Goal: Task Accomplishment & Management: Use online tool/utility

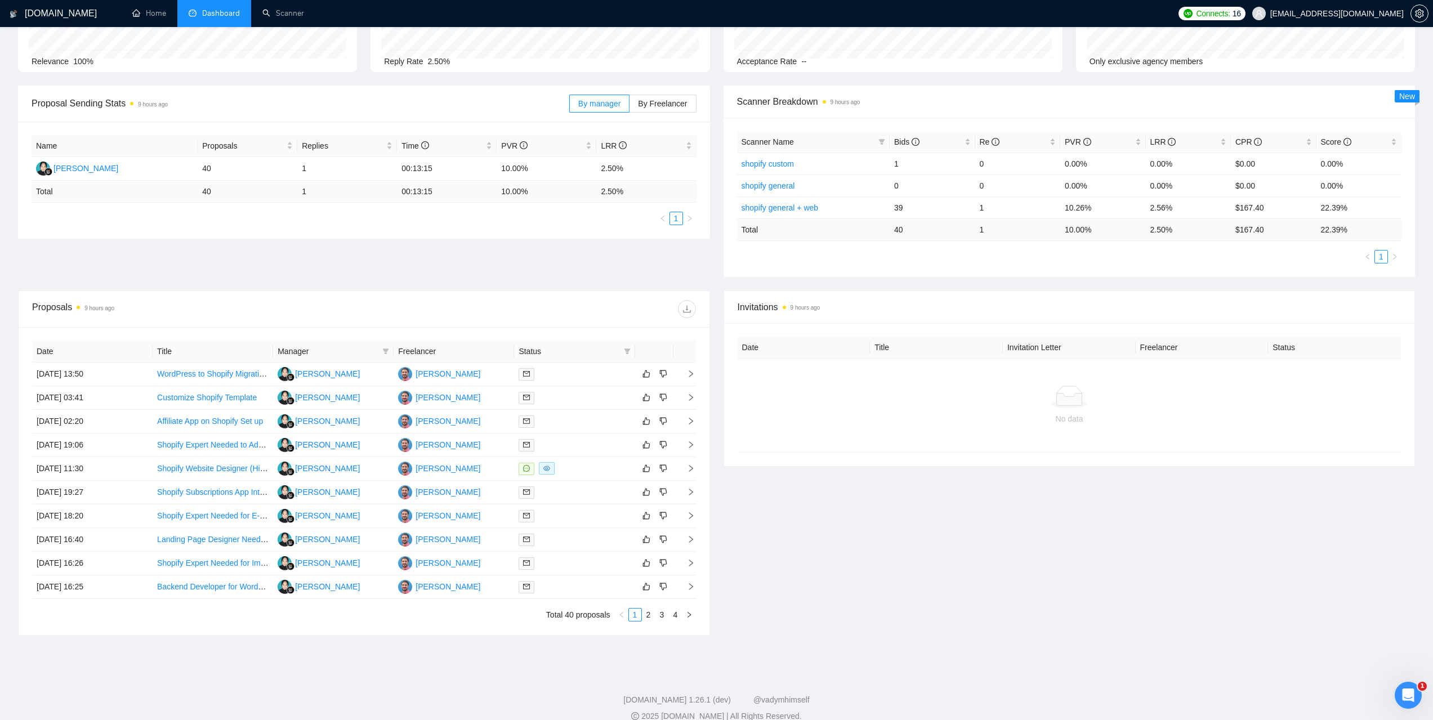
scroll to position [2, 0]
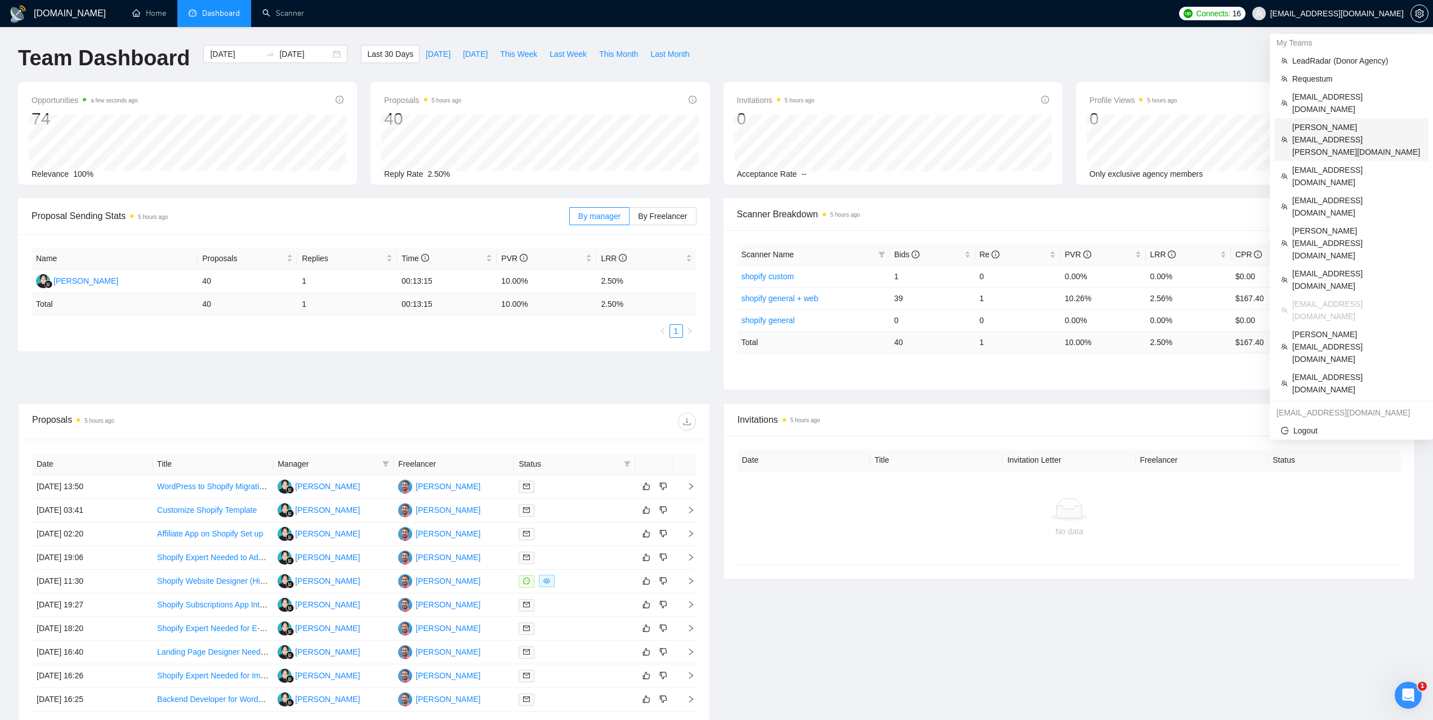
click at [1312, 121] on span "[PERSON_NAME][EMAIL_ADDRESS][PERSON_NAME][DOMAIN_NAME]" at bounding box center [1356, 139] width 129 height 37
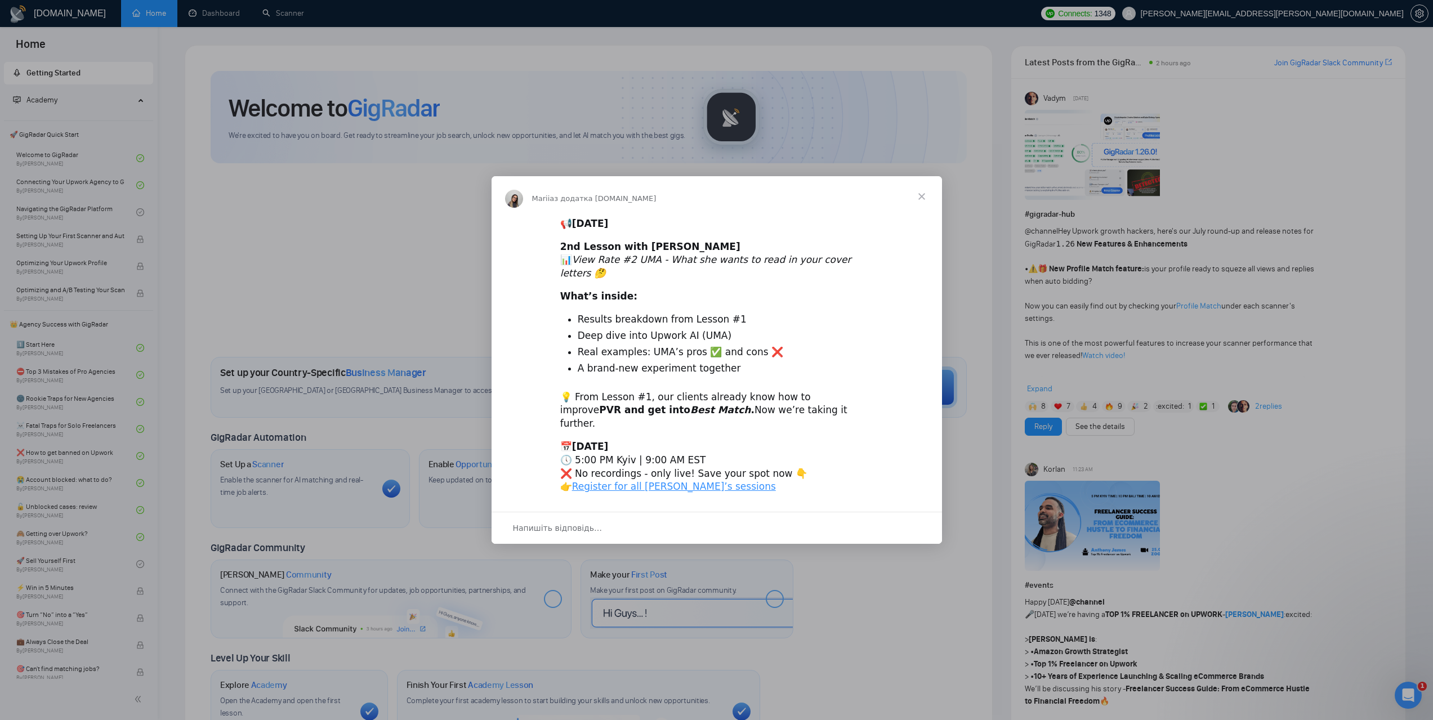
click at [926, 212] on span "Закрити" at bounding box center [921, 196] width 41 height 41
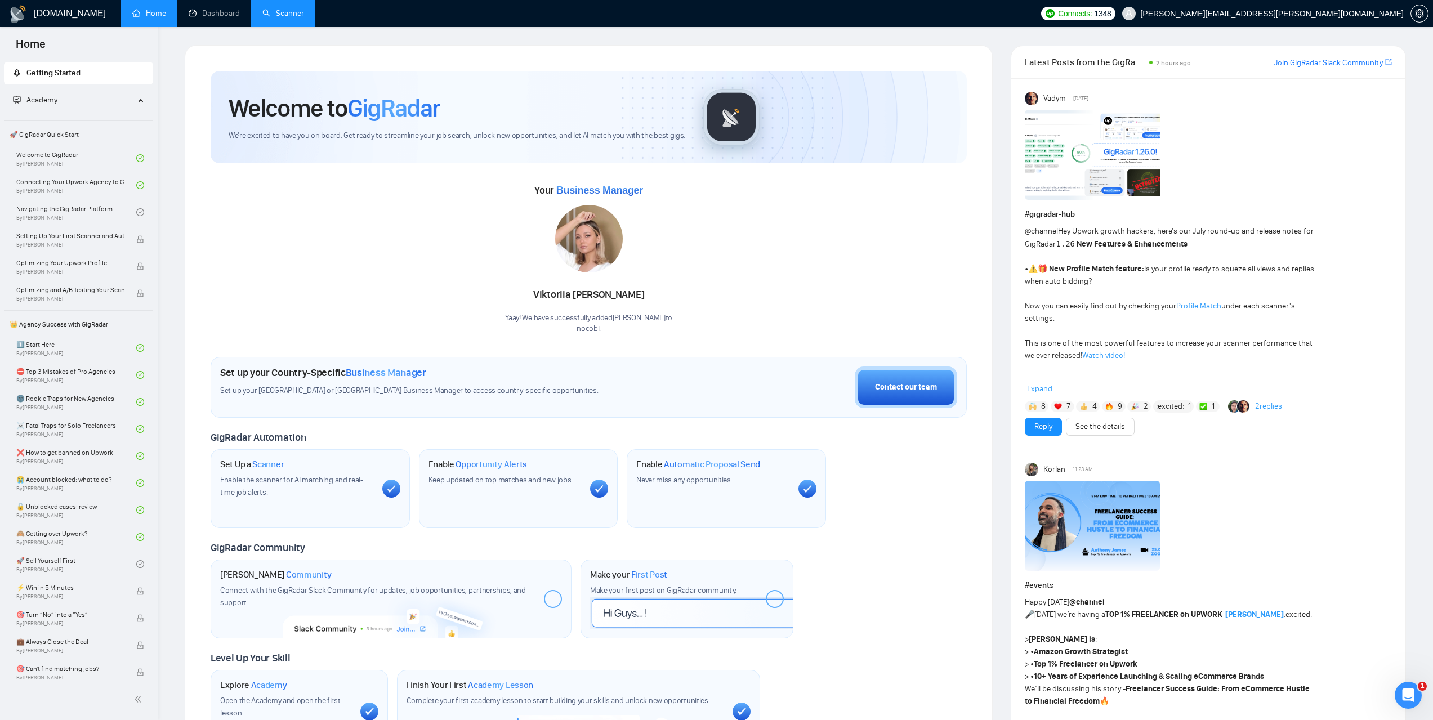
click at [291, 11] on link "Scanner" at bounding box center [283, 13] width 42 height 10
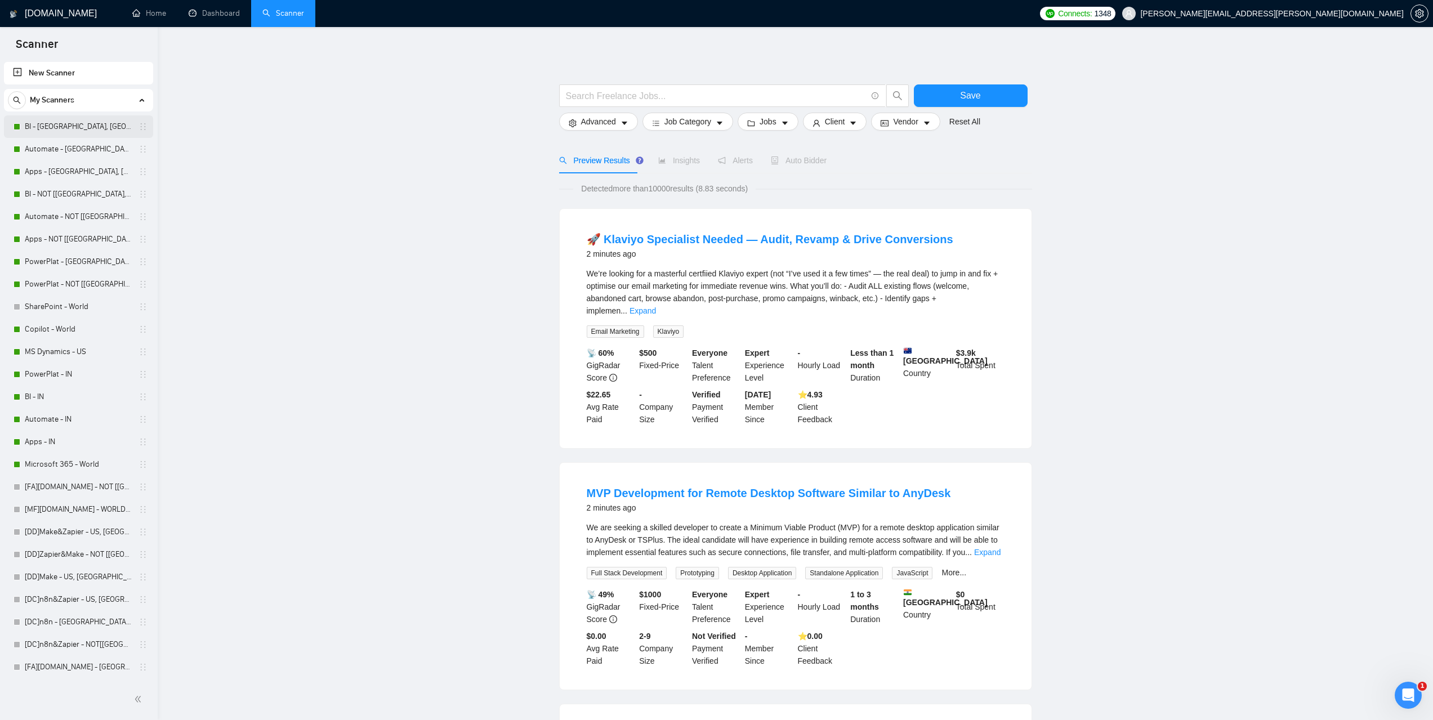
click at [52, 129] on link "BI - [GEOGRAPHIC_DATA], [GEOGRAPHIC_DATA], [GEOGRAPHIC_DATA]" at bounding box center [78, 126] width 107 height 23
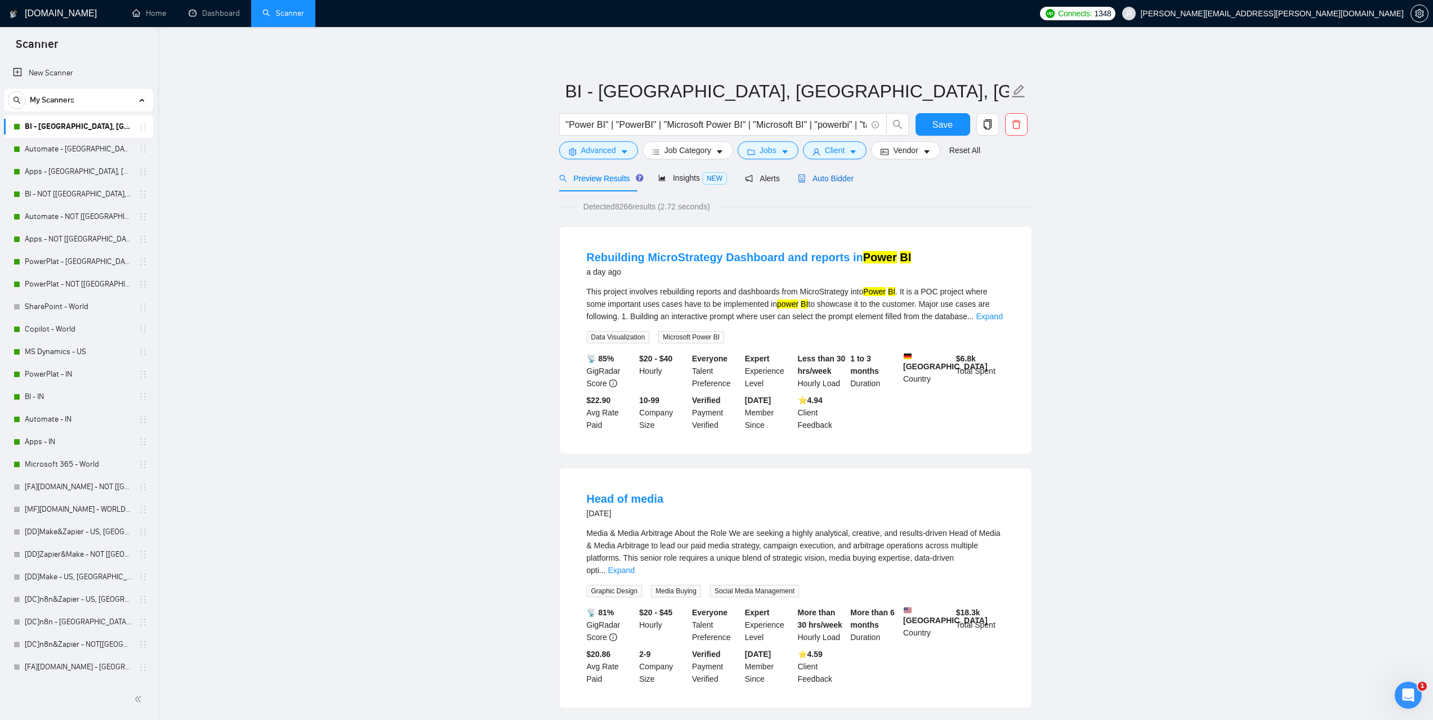
click at [825, 184] on div "Auto Bidder" at bounding box center [826, 178] width 56 height 12
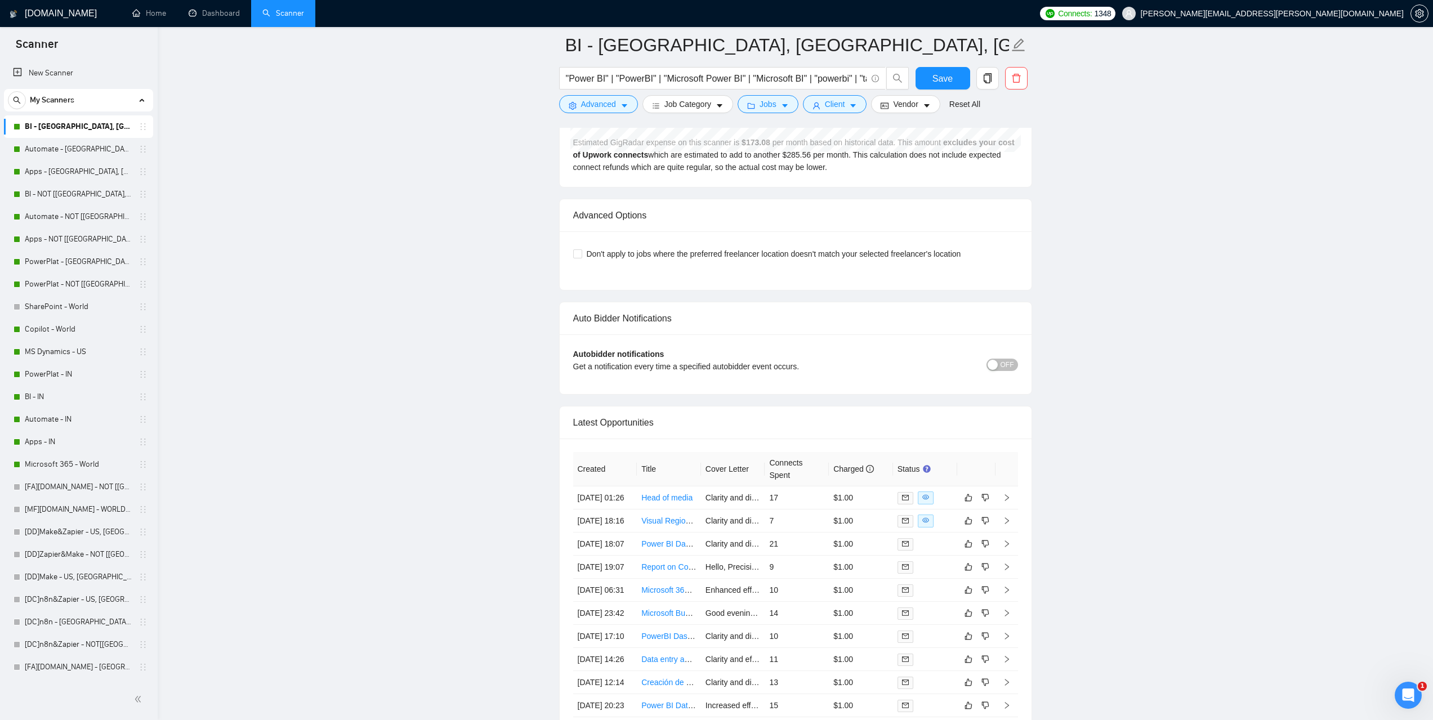
scroll to position [2646, 0]
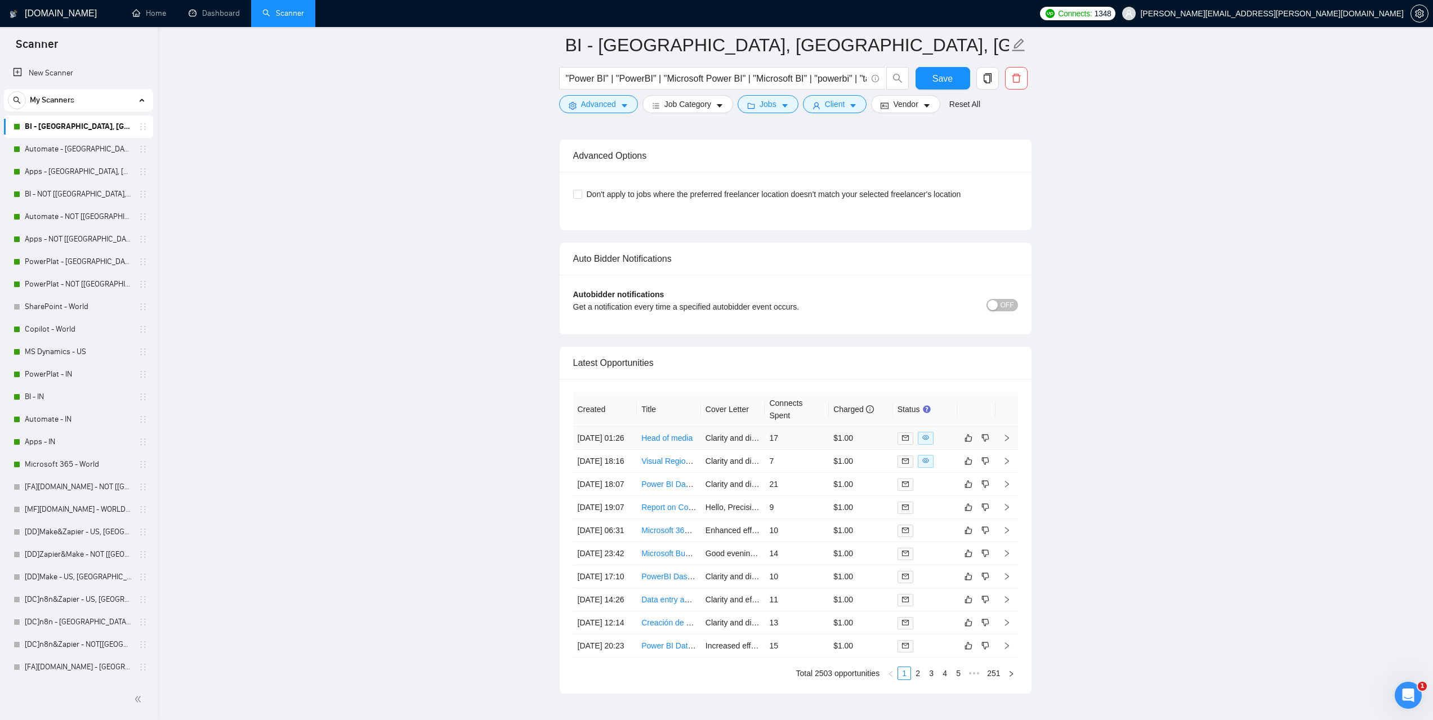
click at [663, 443] on link "Head of media" at bounding box center [666, 437] width 51 height 9
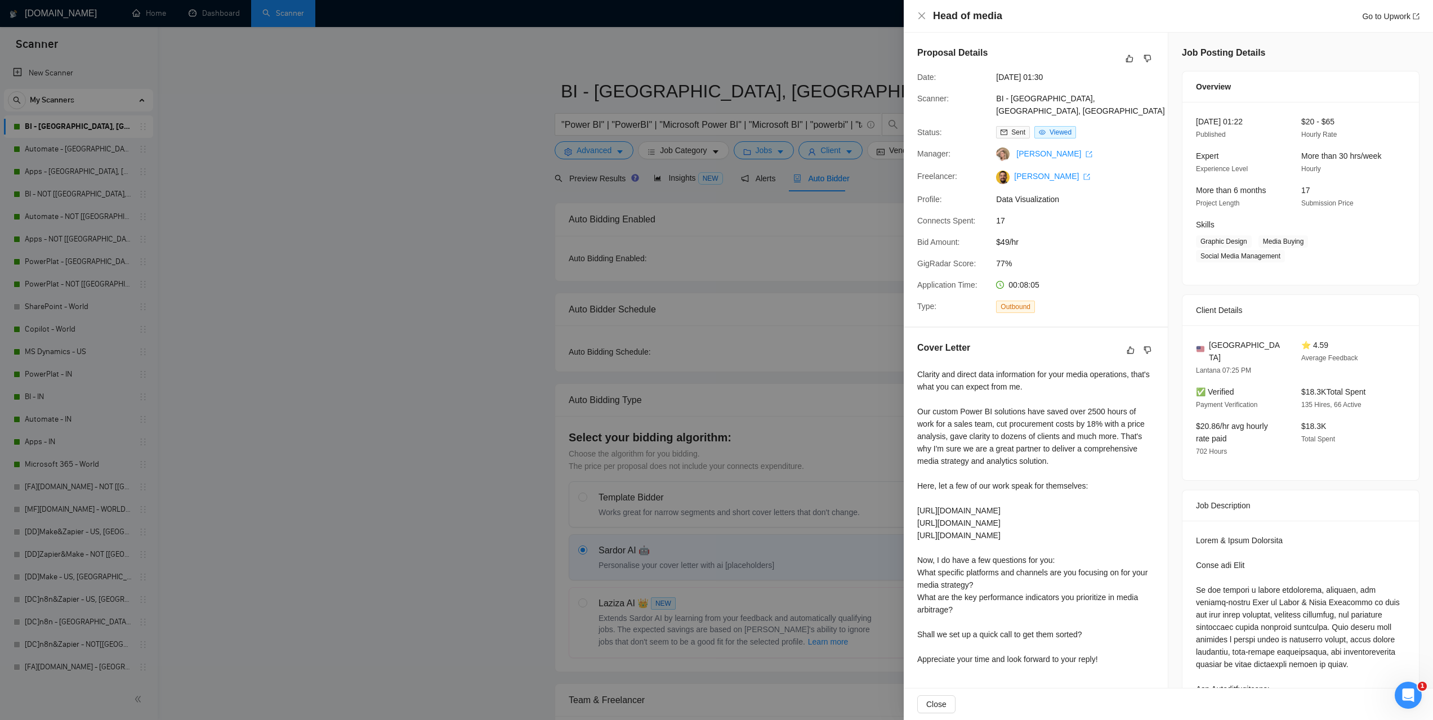
click at [596, 180] on div at bounding box center [716, 360] width 1433 height 720
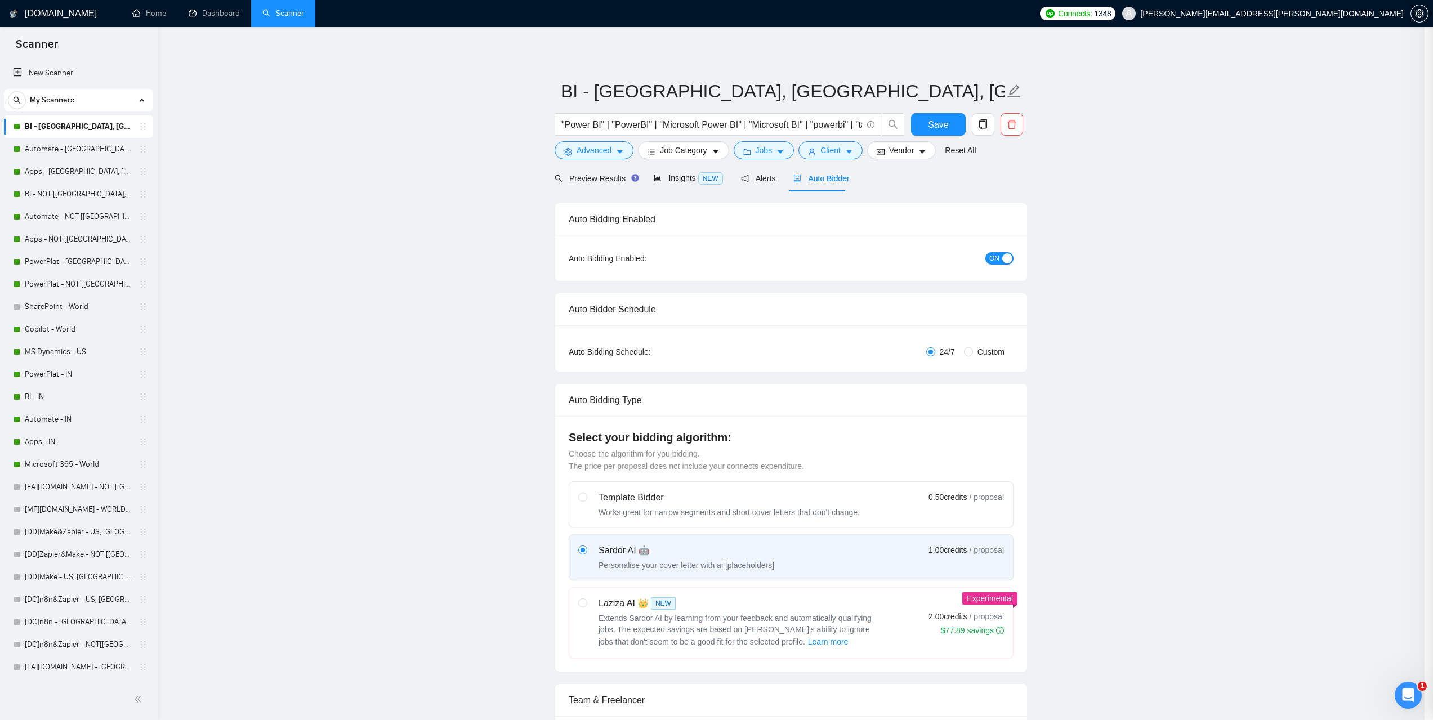
click at [596, 180] on div at bounding box center [716, 360] width 1433 height 720
click at [596, 180] on span "Preview Results" at bounding box center [599, 178] width 81 height 9
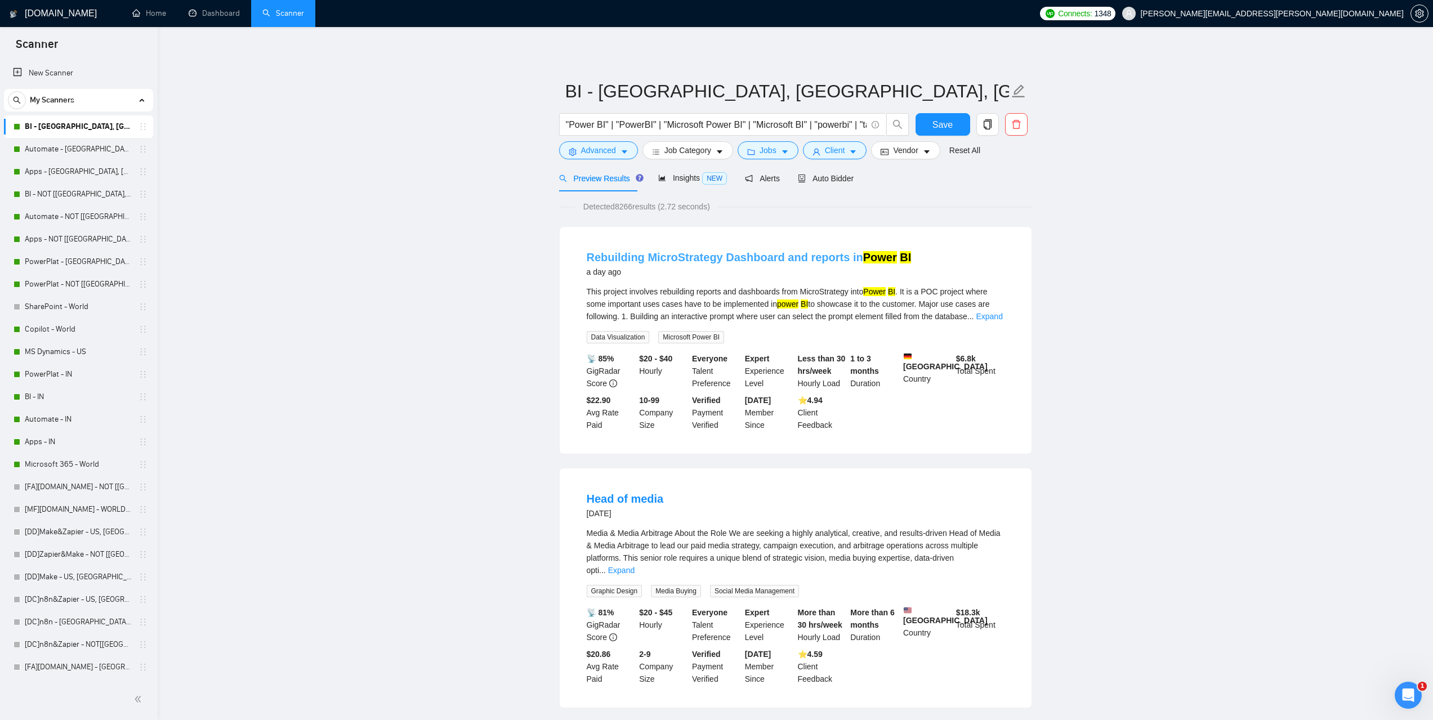
click at [660, 256] on link "Rebuilding MicroStrategy Dashboard and reports in Power BI" at bounding box center [749, 257] width 325 height 12
click at [821, 182] on span "Auto Bidder" at bounding box center [826, 178] width 56 height 9
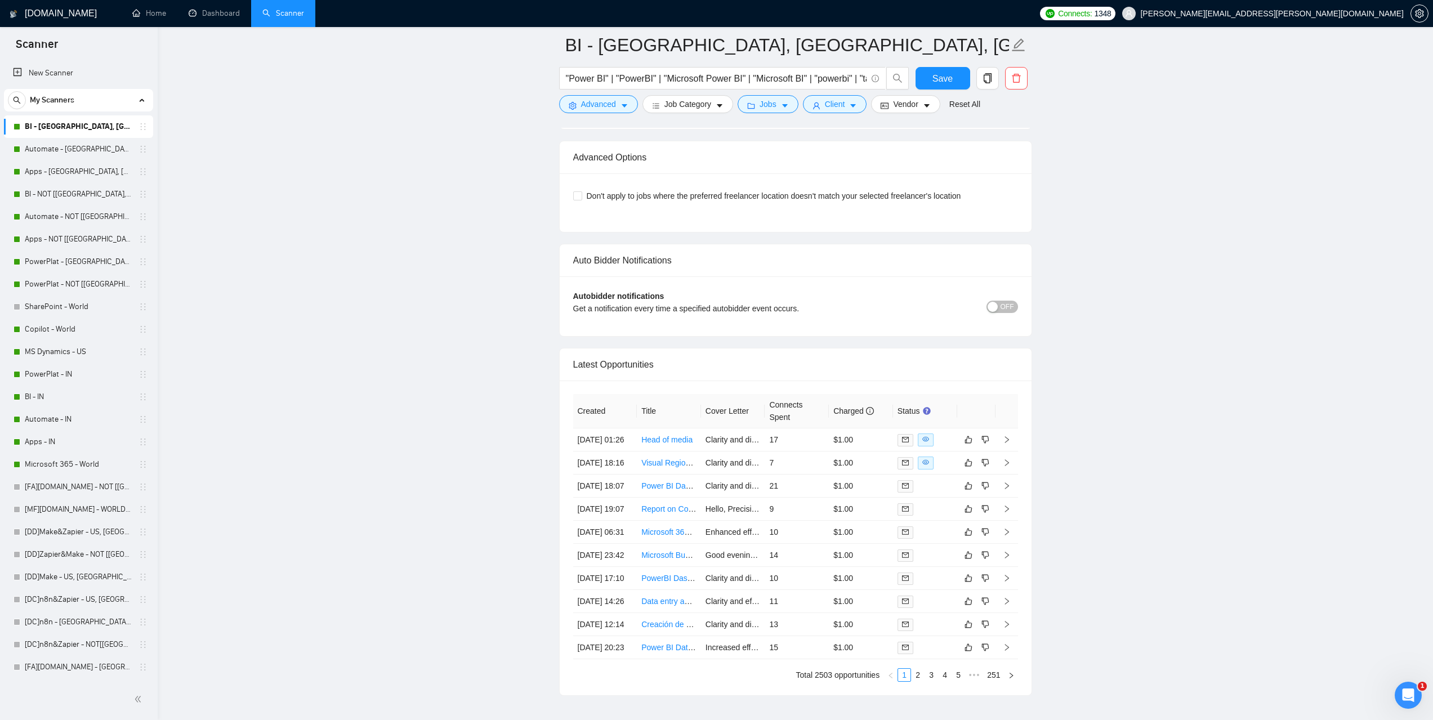
scroll to position [2646, 0]
click at [209, 14] on link "Dashboard" at bounding box center [214, 13] width 51 height 10
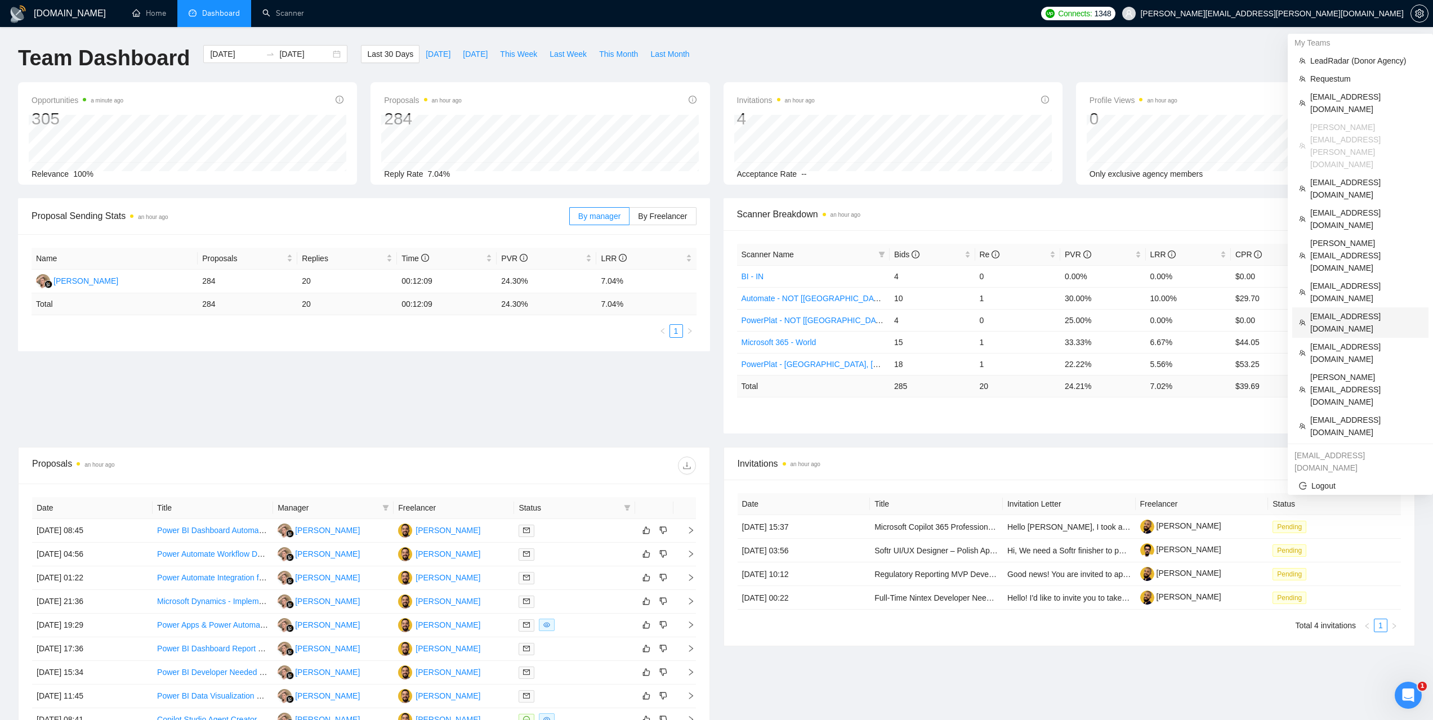
click at [1337, 310] on span "ykotula@intelvision.pro" at bounding box center [1365, 322] width 111 height 25
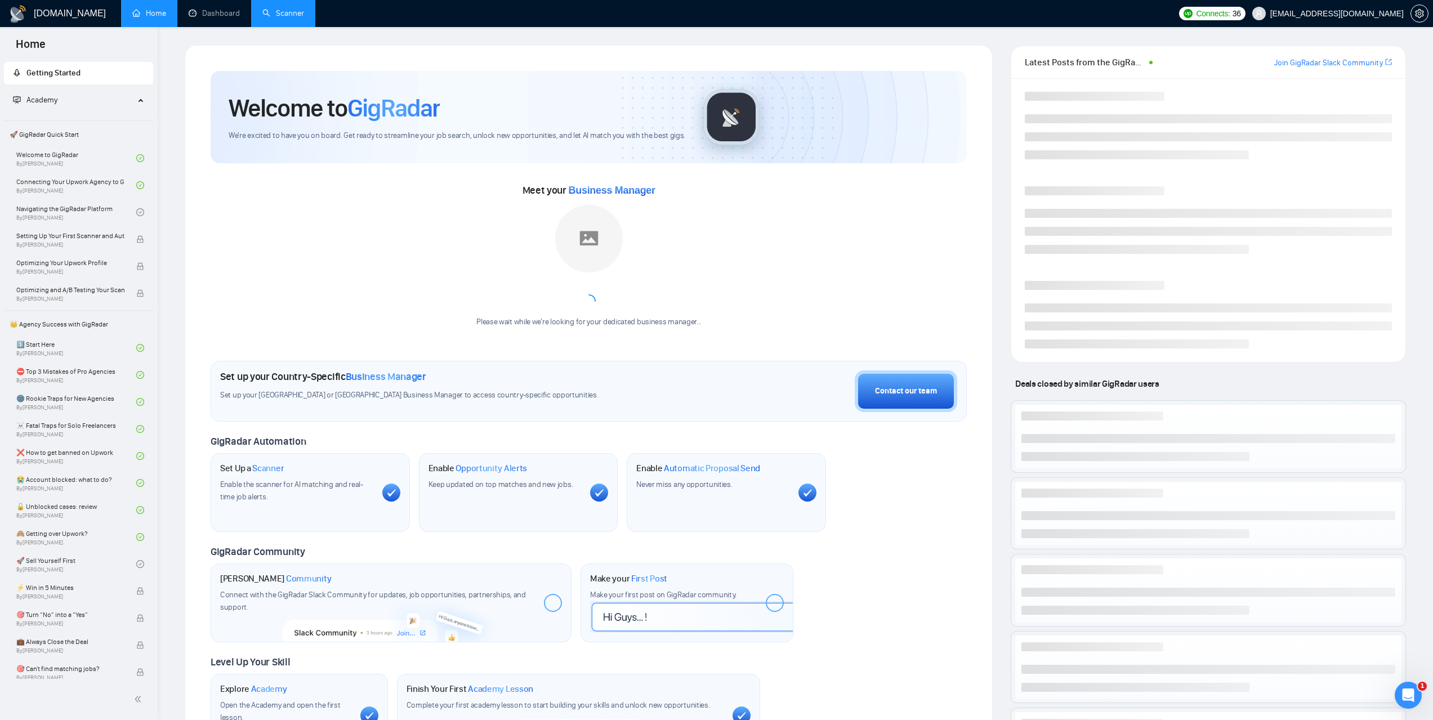
click at [304, 18] on link "Scanner" at bounding box center [283, 13] width 42 height 10
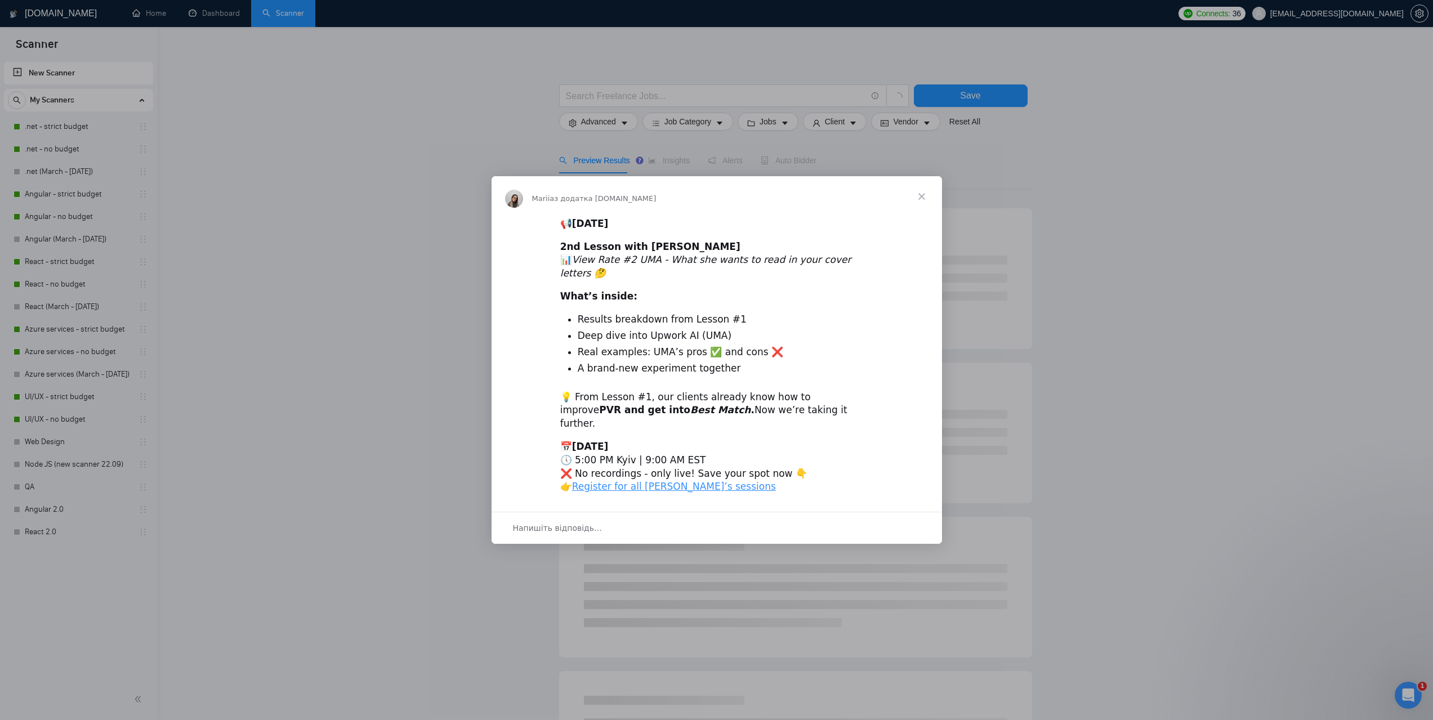
click at [919, 205] on span "Закрити" at bounding box center [921, 196] width 41 height 41
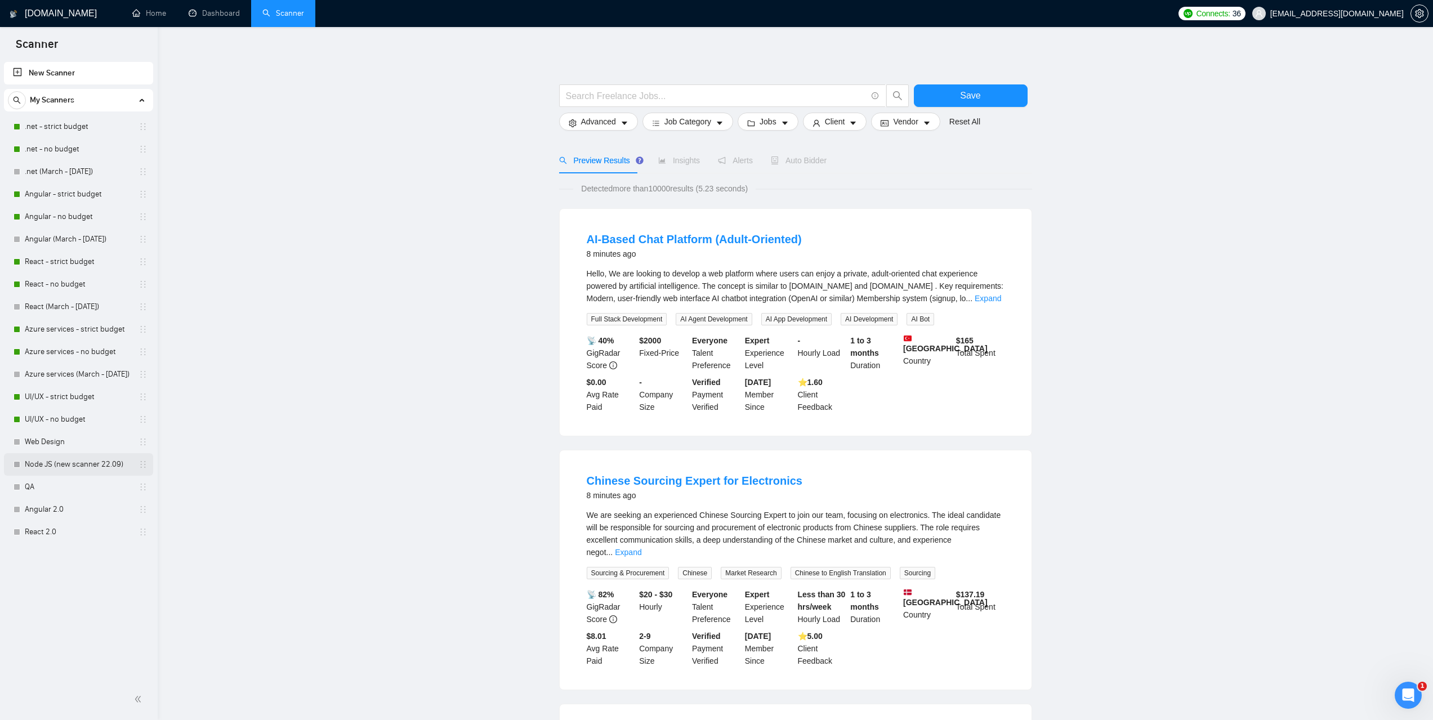
click at [50, 465] on link "Node JS (new scanner 22.09)" at bounding box center [78, 464] width 107 height 23
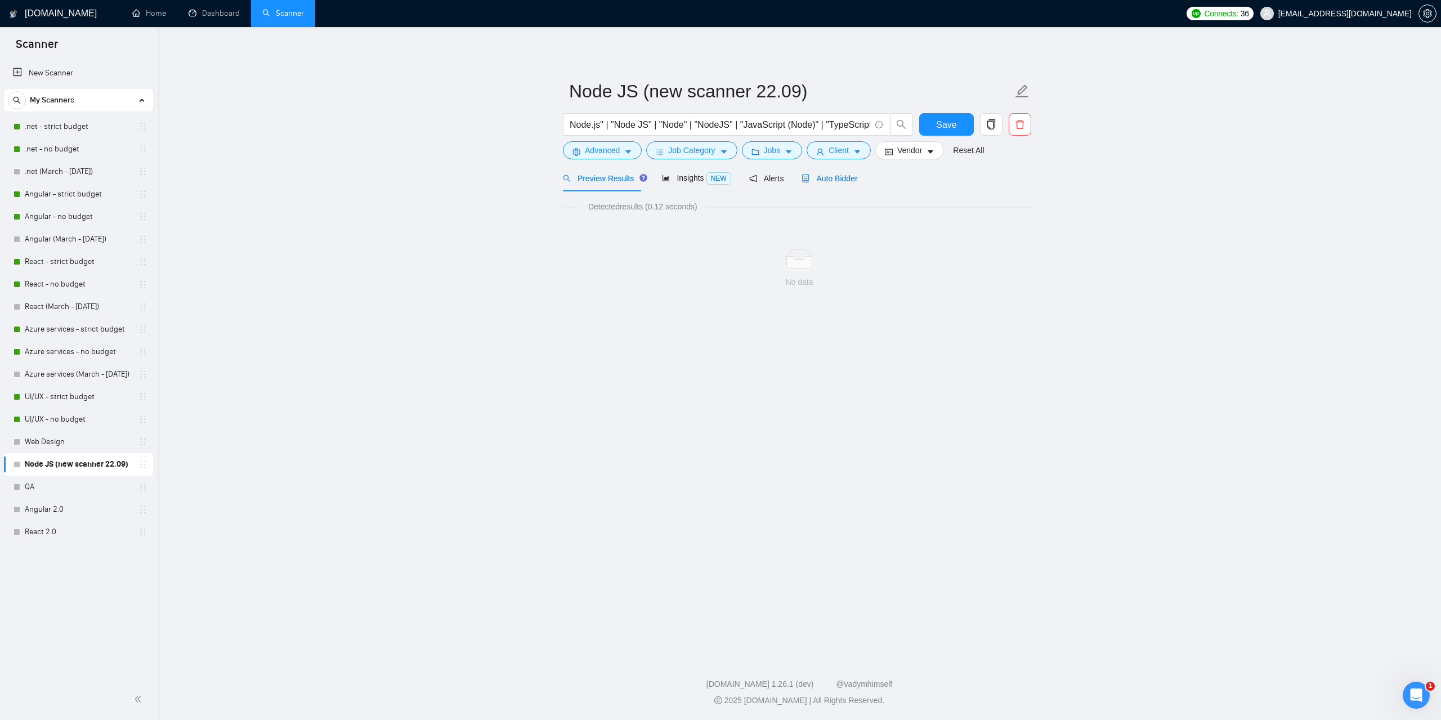
click at [823, 176] on span "Auto Bidder" at bounding box center [830, 178] width 56 height 9
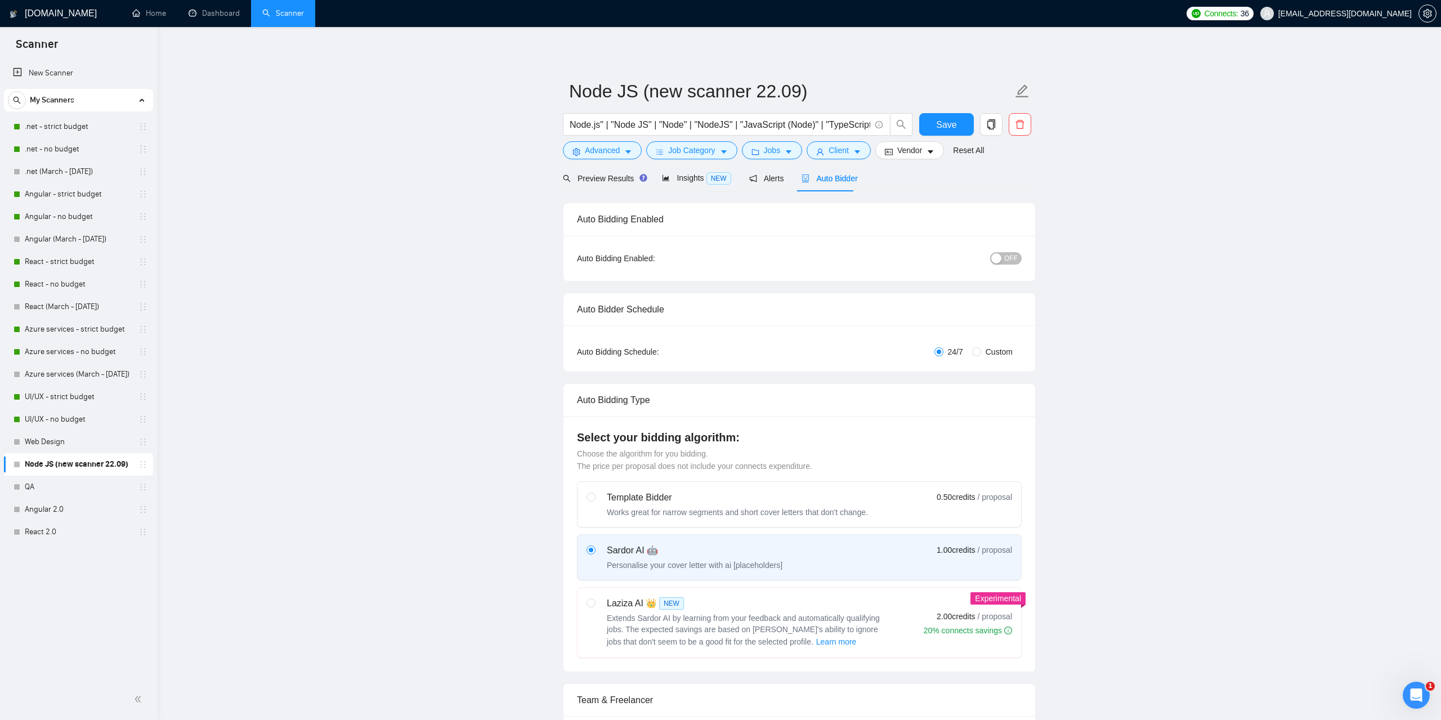
checkbox input "true"
click at [613, 189] on div "Preview Results" at bounding box center [599, 178] width 81 height 26
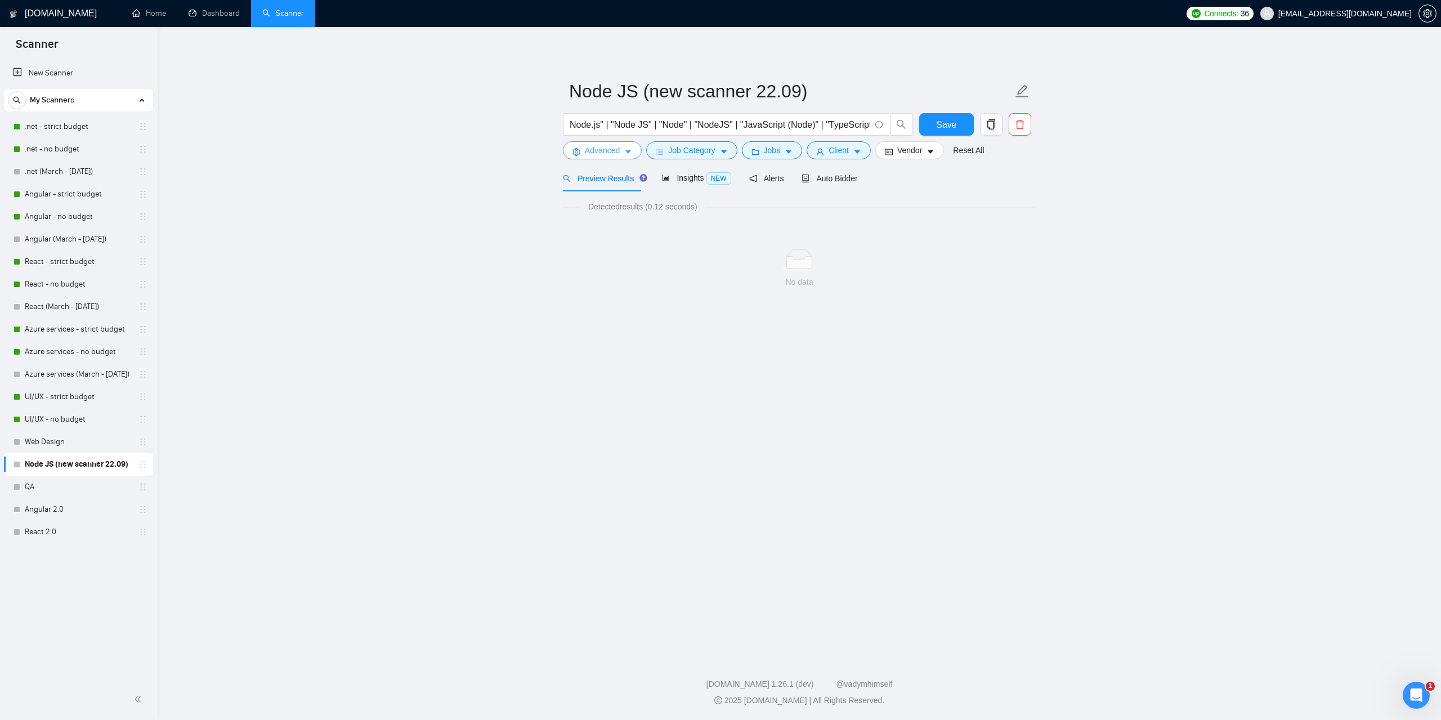
click at [628, 150] on icon "caret-down" at bounding box center [628, 152] width 8 height 8
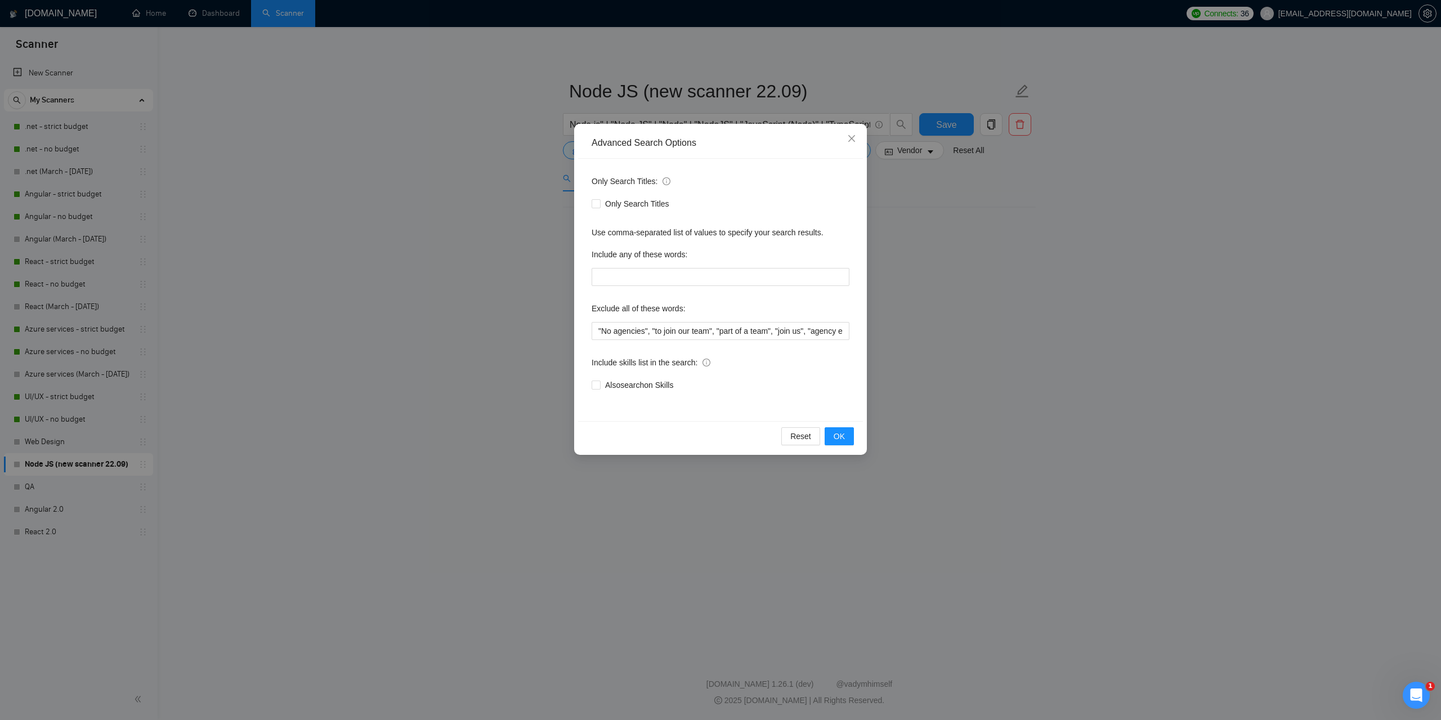
drag, startPoint x: 1083, startPoint y: 281, endPoint x: 803, endPoint y: 188, distance: 294.5
click at [1082, 281] on div "Advanced Search Options Only Search Titles: Only Search Titles Use comma-separa…" at bounding box center [720, 360] width 1441 height 720
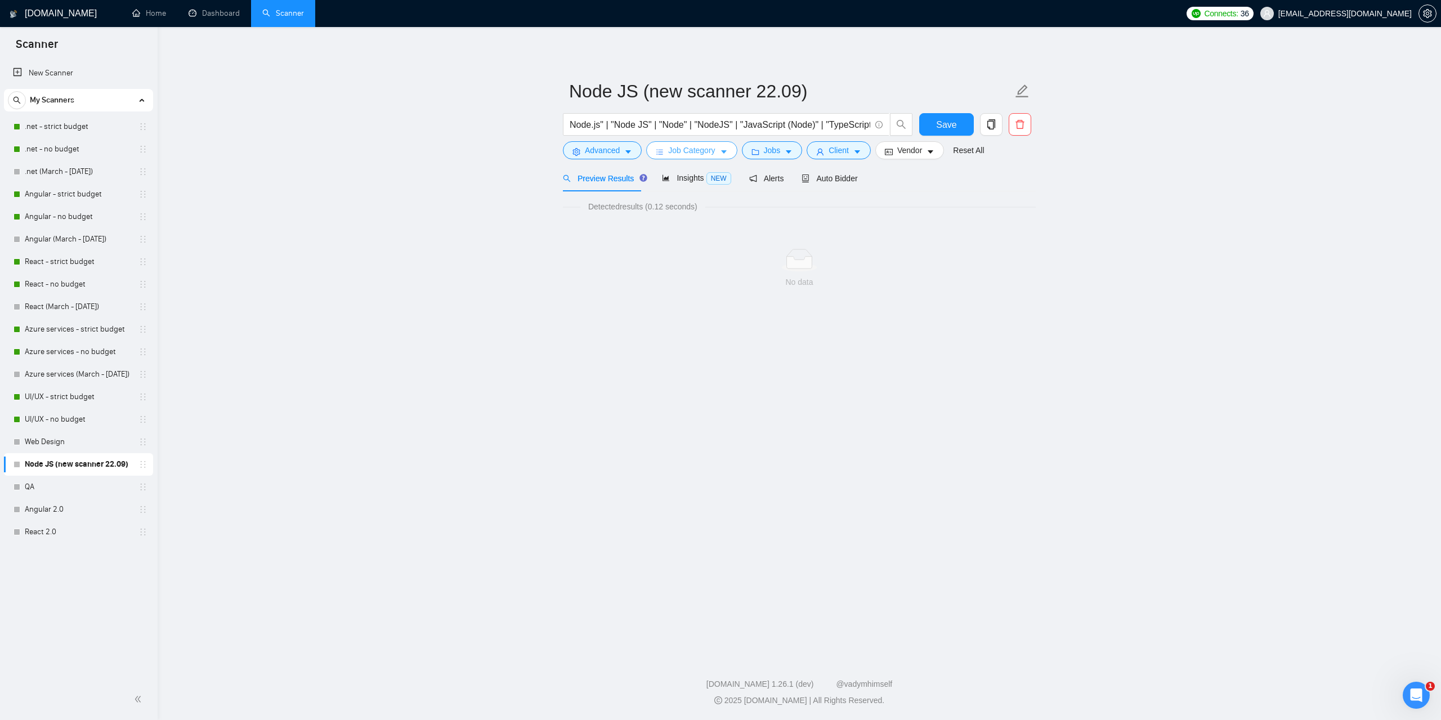
click at [716, 146] on button "Job Category" at bounding box center [691, 150] width 91 height 18
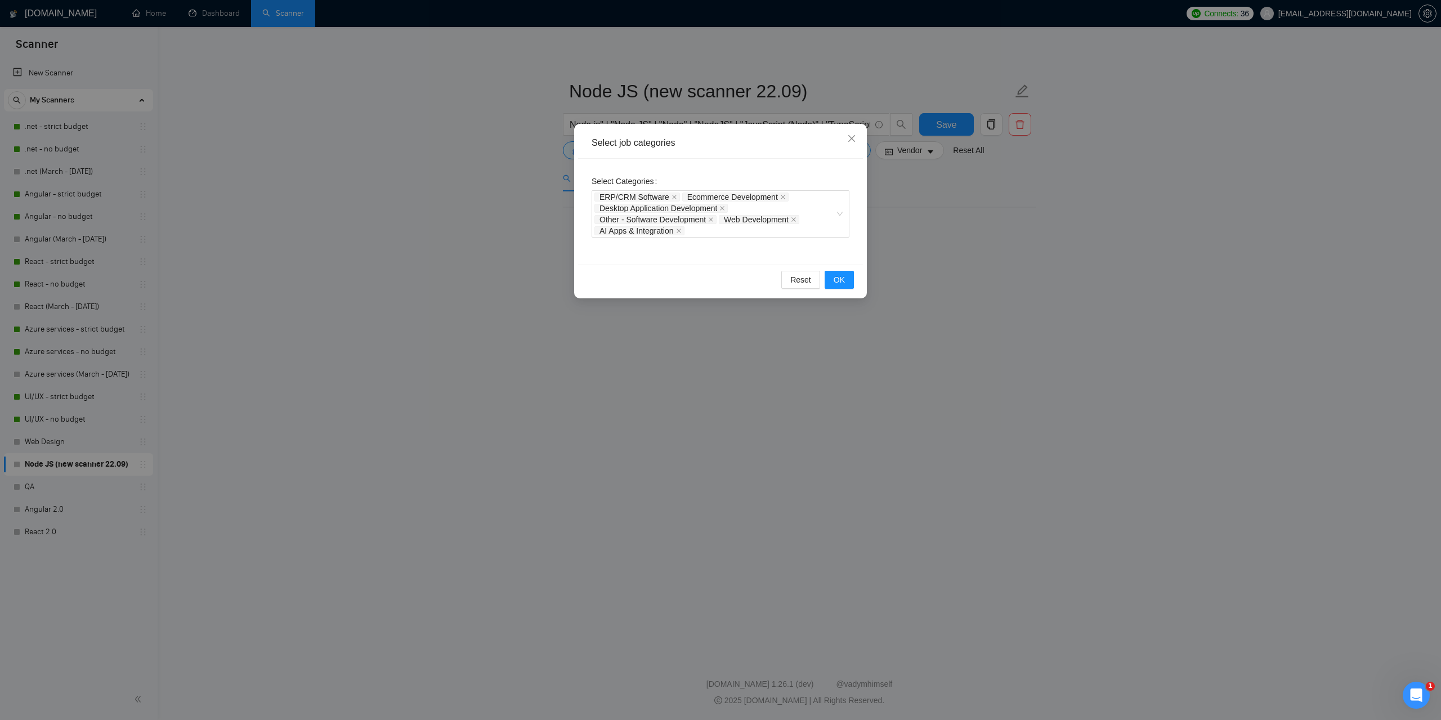
click at [1102, 285] on div "Select job categories Select Categories ERP/CRM Software Ecommerce Development …" at bounding box center [720, 360] width 1441 height 720
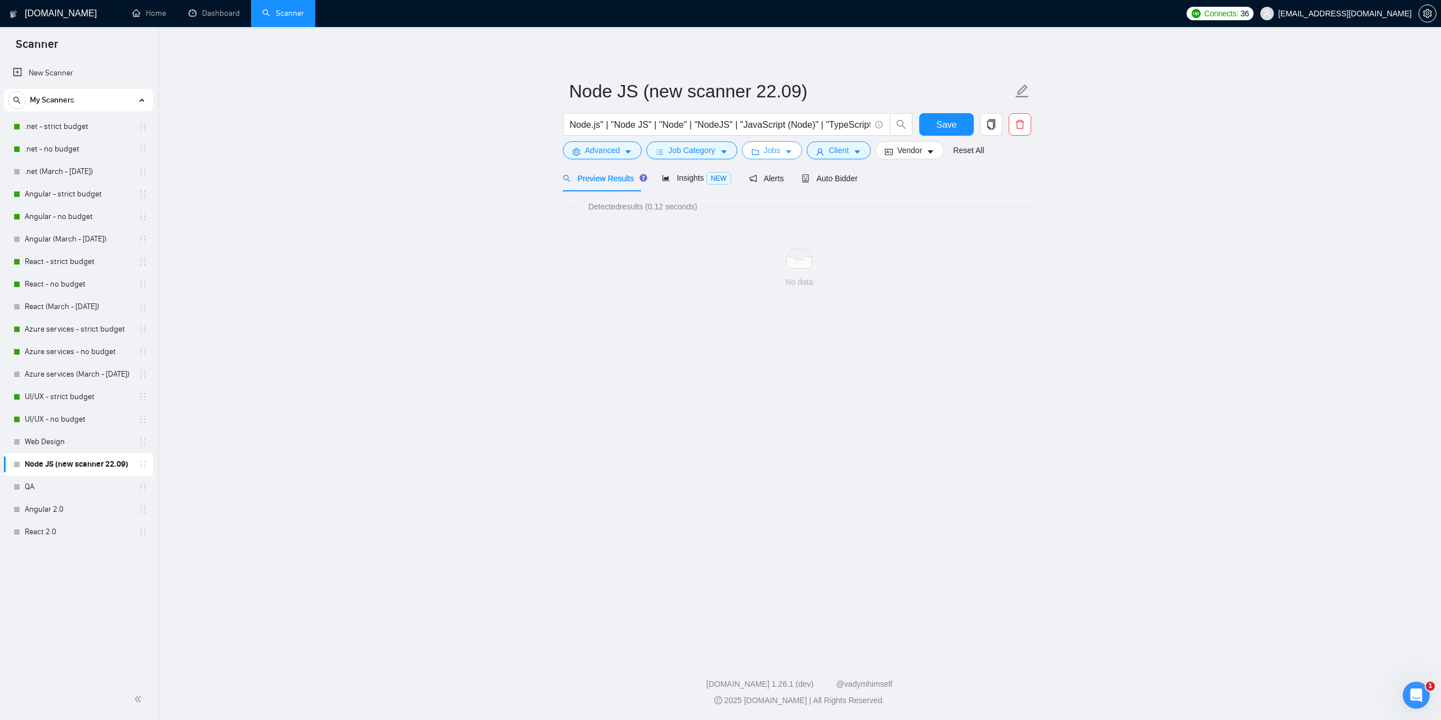
click at [785, 148] on span "caret-down" at bounding box center [789, 152] width 8 height 8
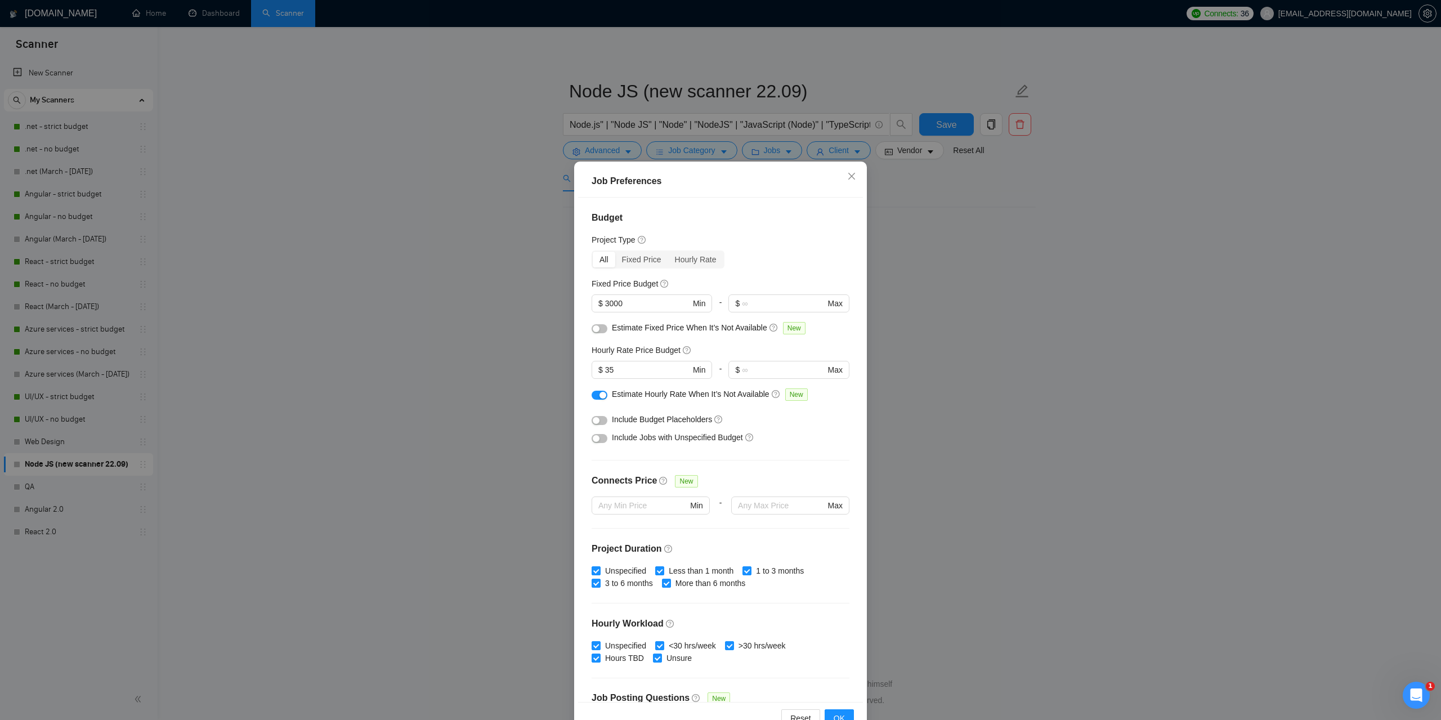
click at [1096, 280] on div "Job Preferences Budget Project Type All Fixed Price Hourly Rate Fixed Price Bud…" at bounding box center [720, 360] width 1441 height 720
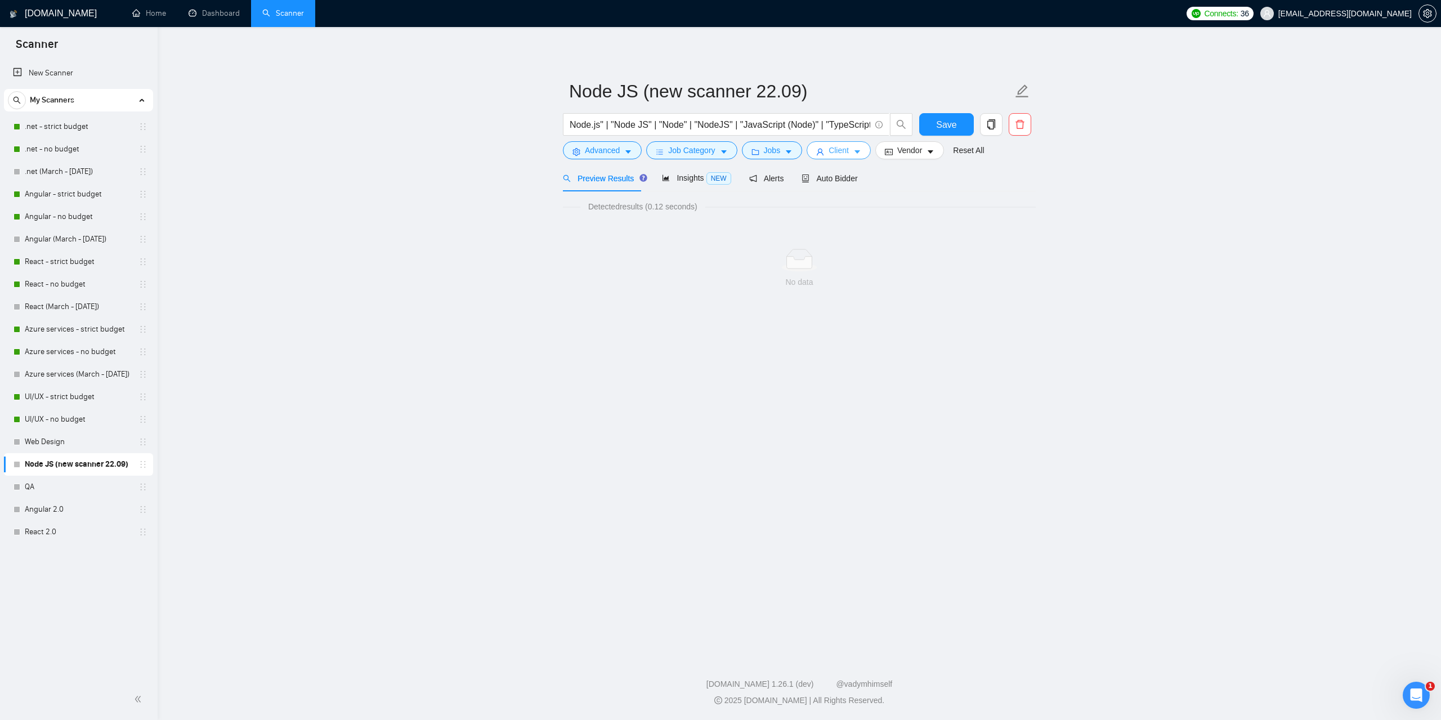
click at [853, 156] on icon "caret-down" at bounding box center [857, 152] width 8 height 8
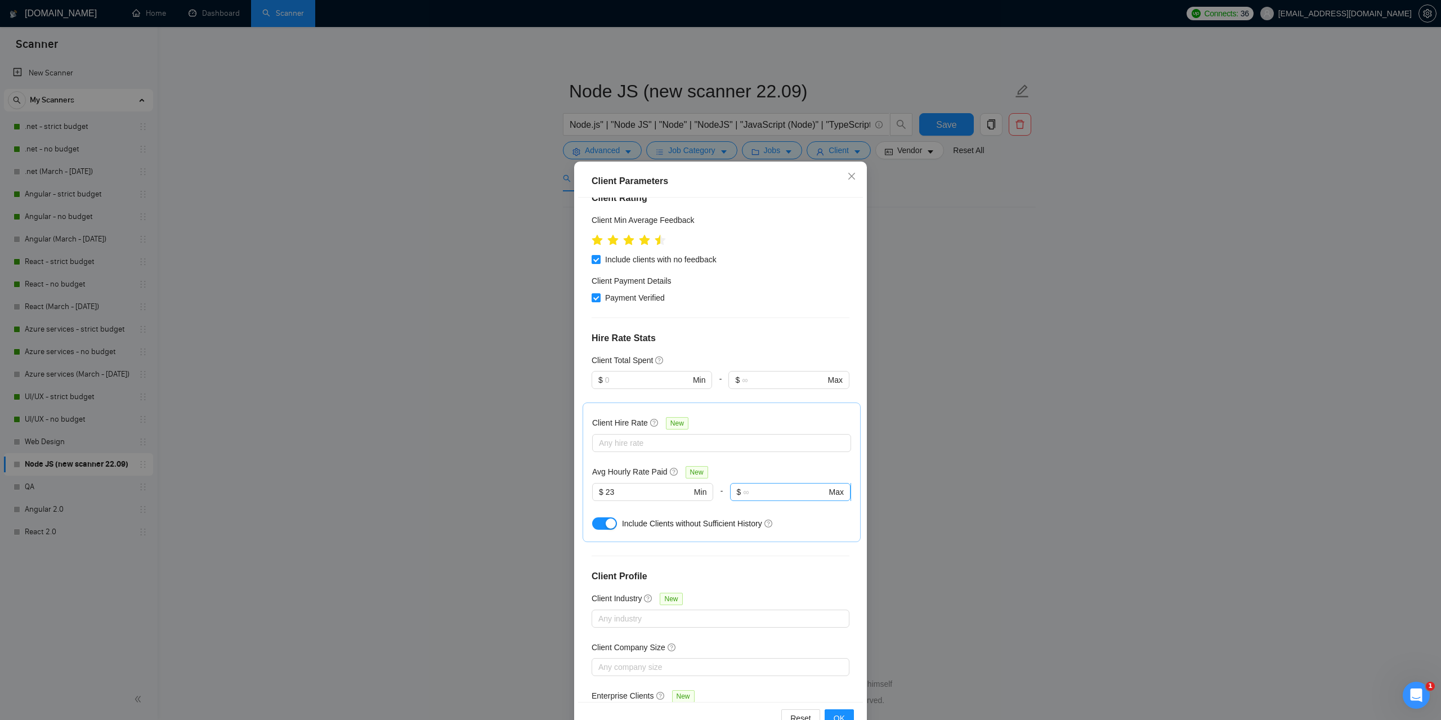
scroll to position [228, 0]
click at [1188, 377] on div "Client Parameters Client Location Include Client Countries Select Exclude Clien…" at bounding box center [720, 360] width 1441 height 720
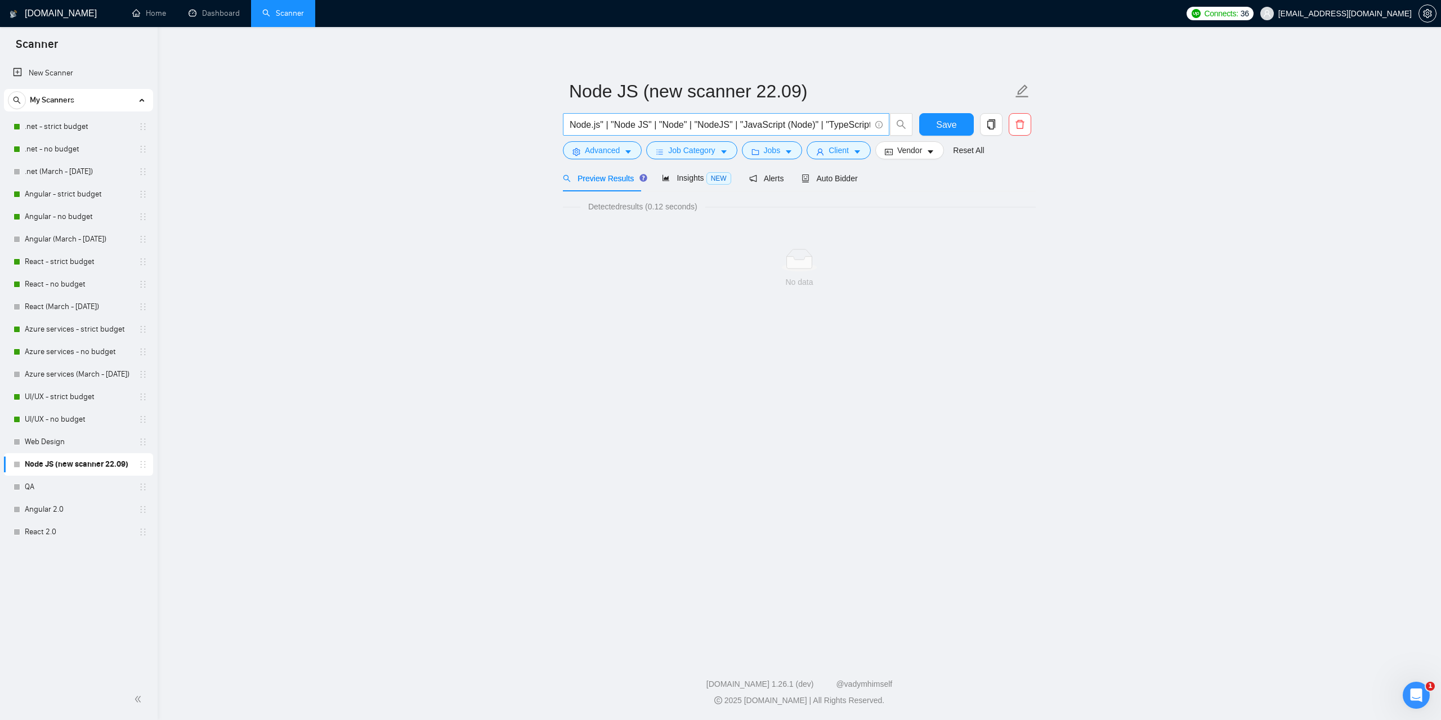
click at [788, 122] on input "Node.js" | "Node JS" | "Node" | "NodeJS" | "JavaScript (Node)" | "TypeScript (N…" at bounding box center [720, 125] width 301 height 14
paste input """
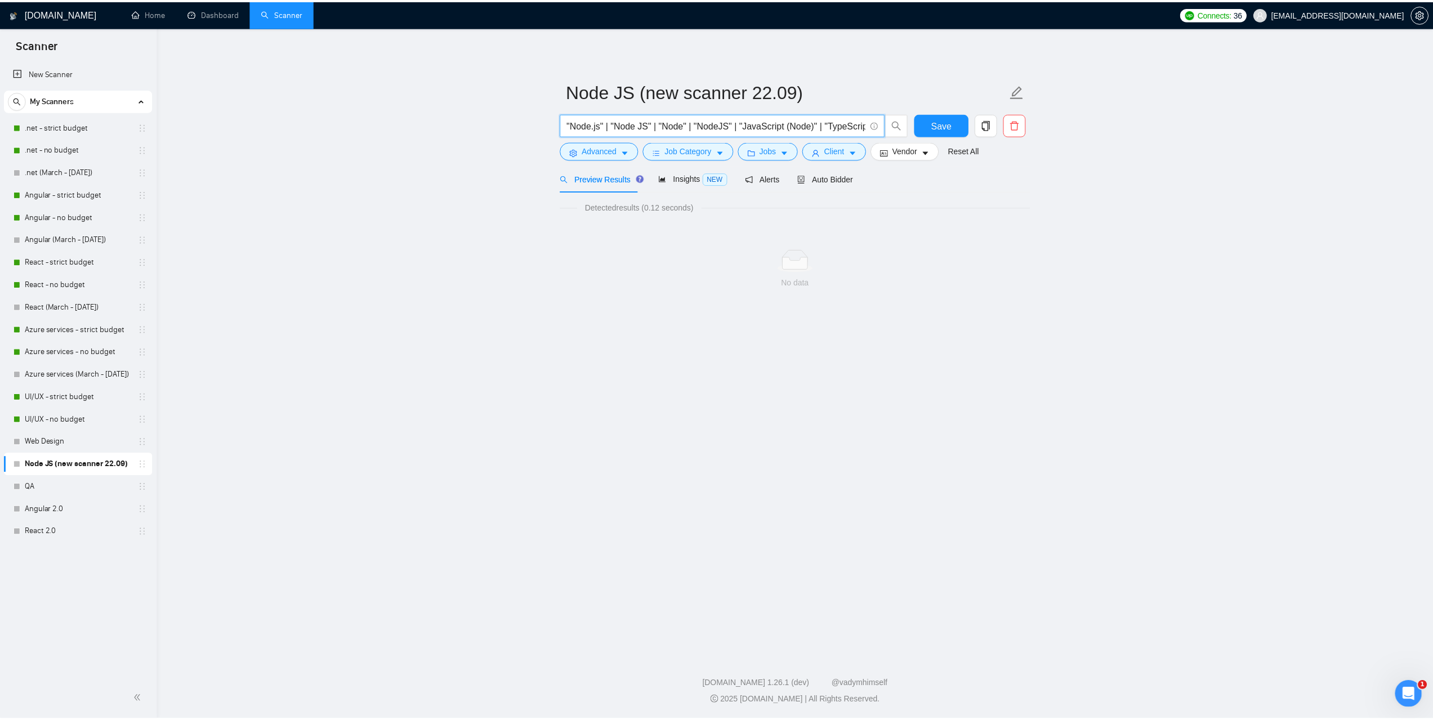
scroll to position [0, 28]
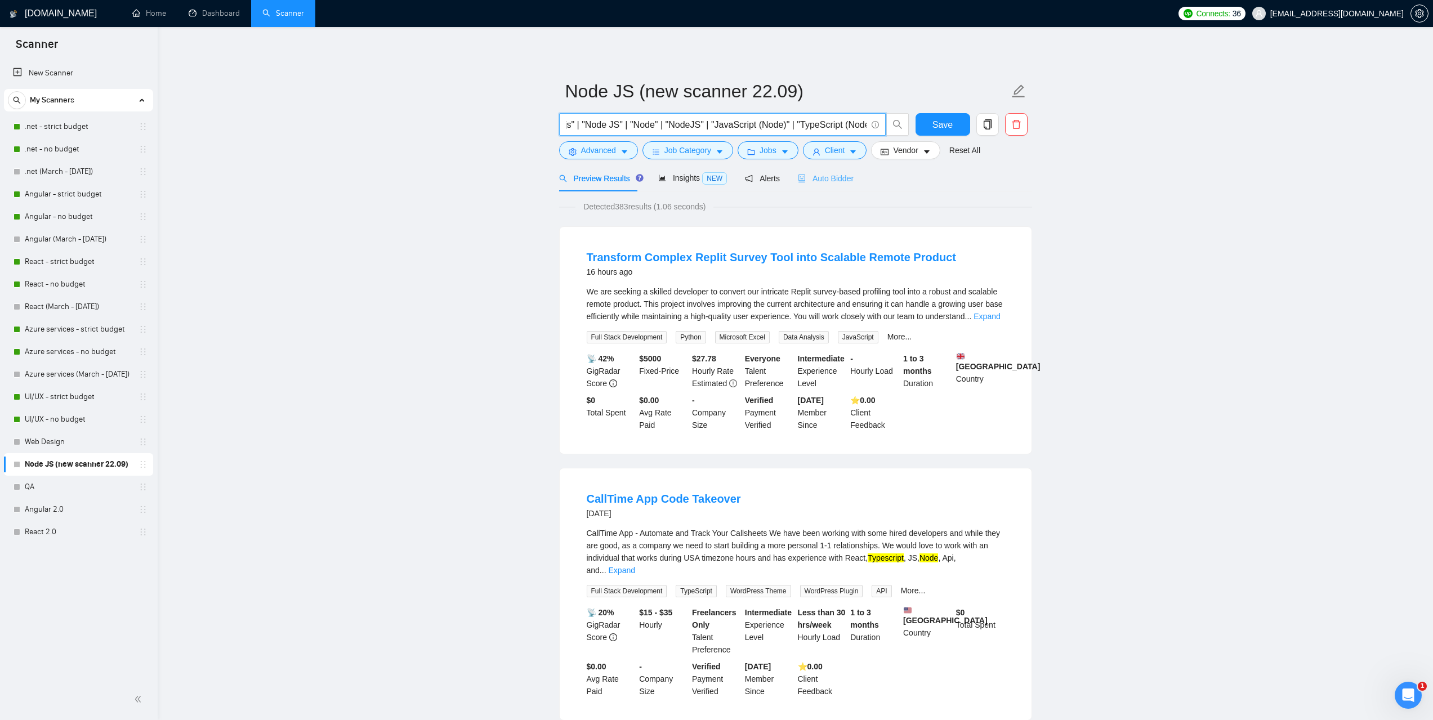
type input ""Node.js" | "Node JS" | "Node" | "NodeJS" | "JavaScript (Node)" | "TypeScript (…"
click at [833, 171] on div "Auto Bidder" at bounding box center [826, 178] width 56 height 26
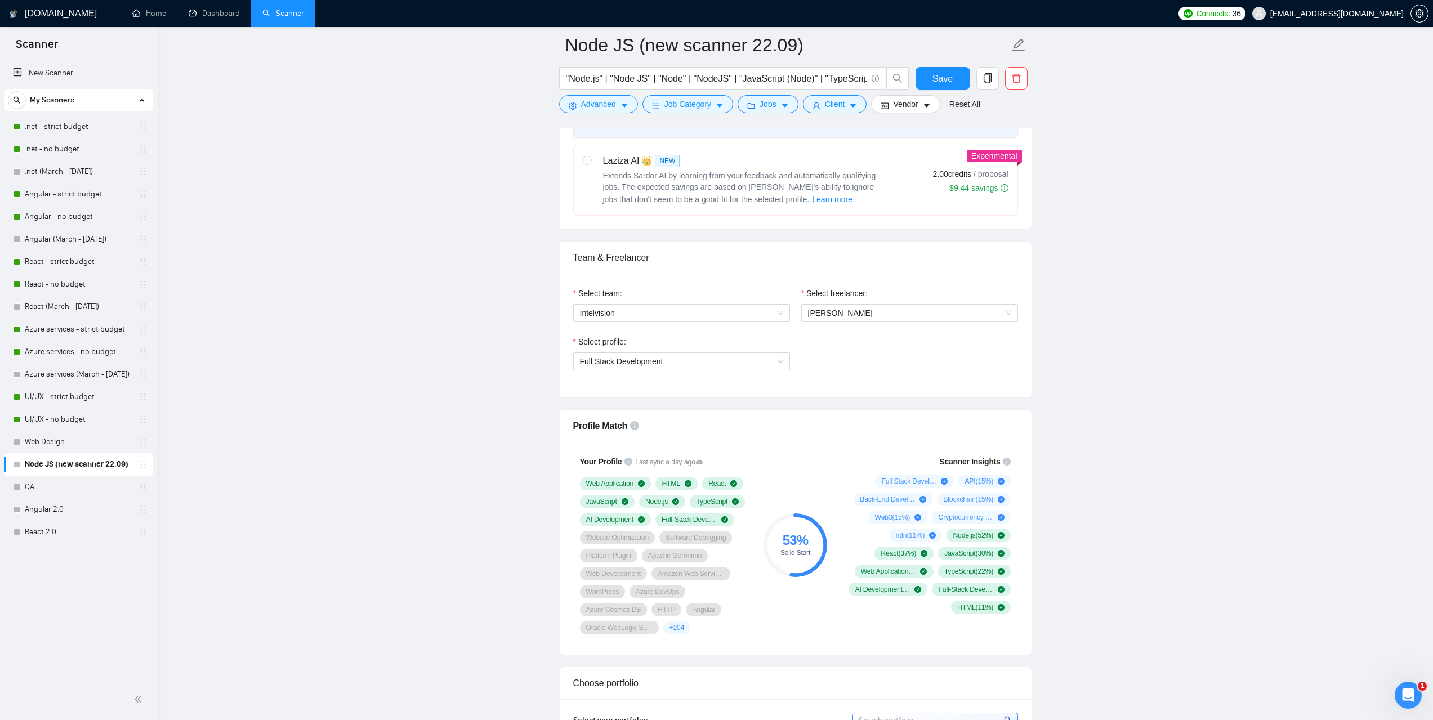
scroll to position [450, 0]
click at [43, 488] on link "QA" at bounding box center [78, 487] width 107 height 23
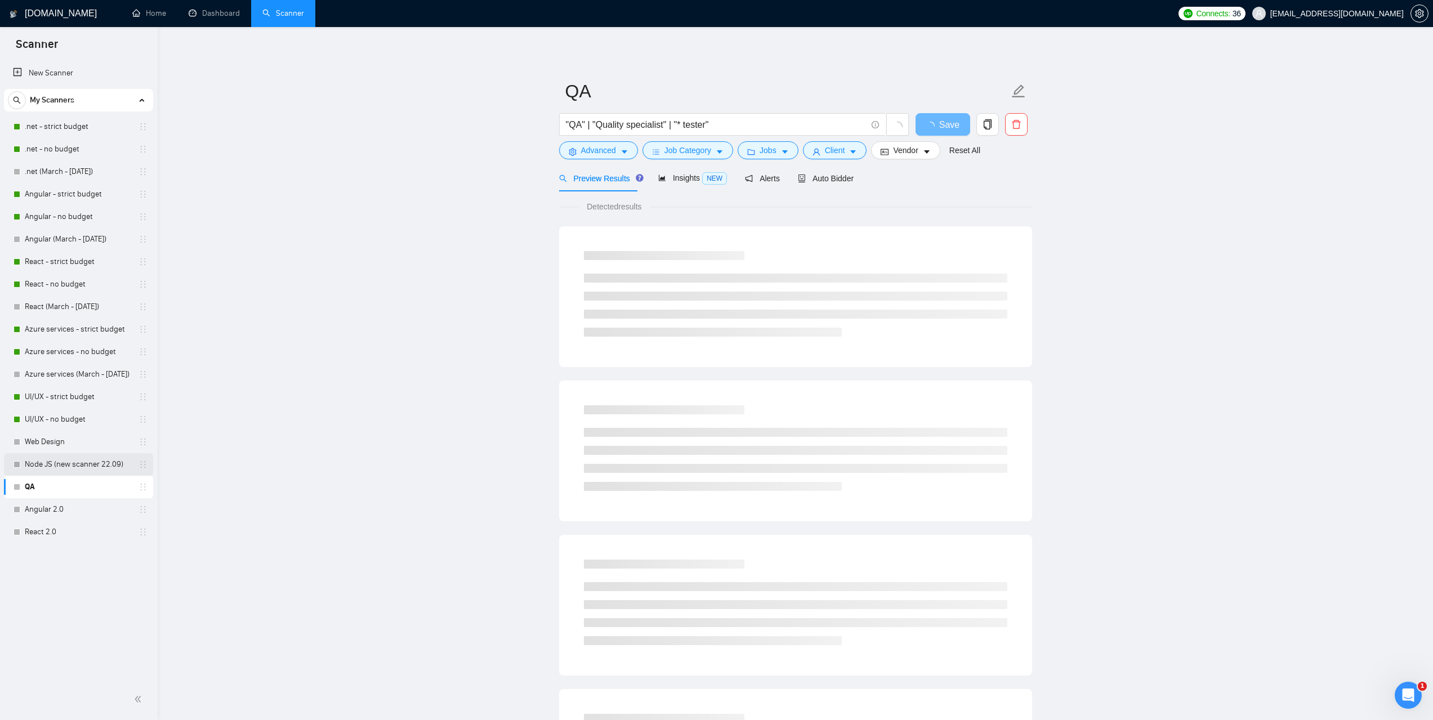
click at [46, 464] on link "Node JS (new scanner 22.09)" at bounding box center [78, 464] width 107 height 23
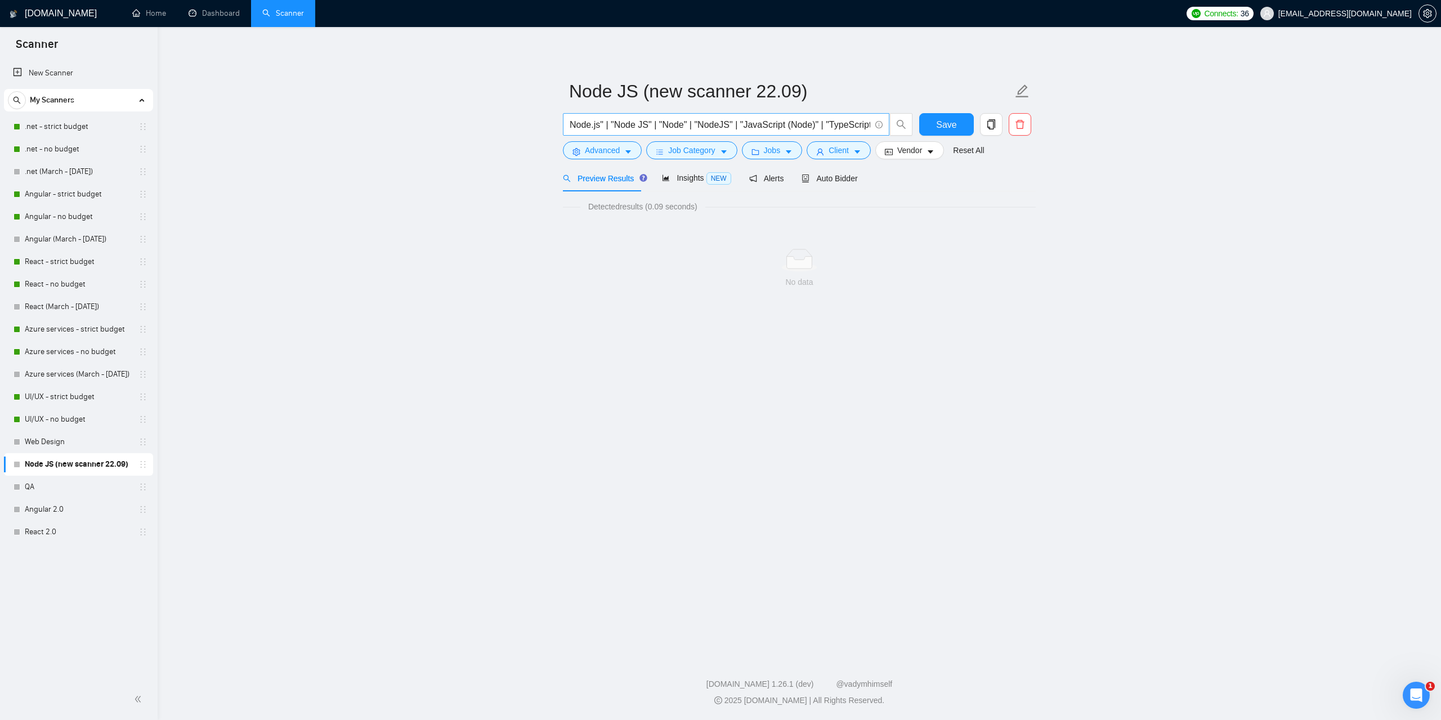
click at [694, 127] on input "Node.js" | "Node JS" | "Node" | "NodeJS" | "JavaScript (Node)" | "TypeScript (N…" at bounding box center [720, 125] width 301 height 14
click at [572, 124] on input "Node.js" | "Node JS" | "Node" | "NodeJS" | "JavaScript (Node)" | "TypeScript (N…" at bounding box center [720, 125] width 301 height 14
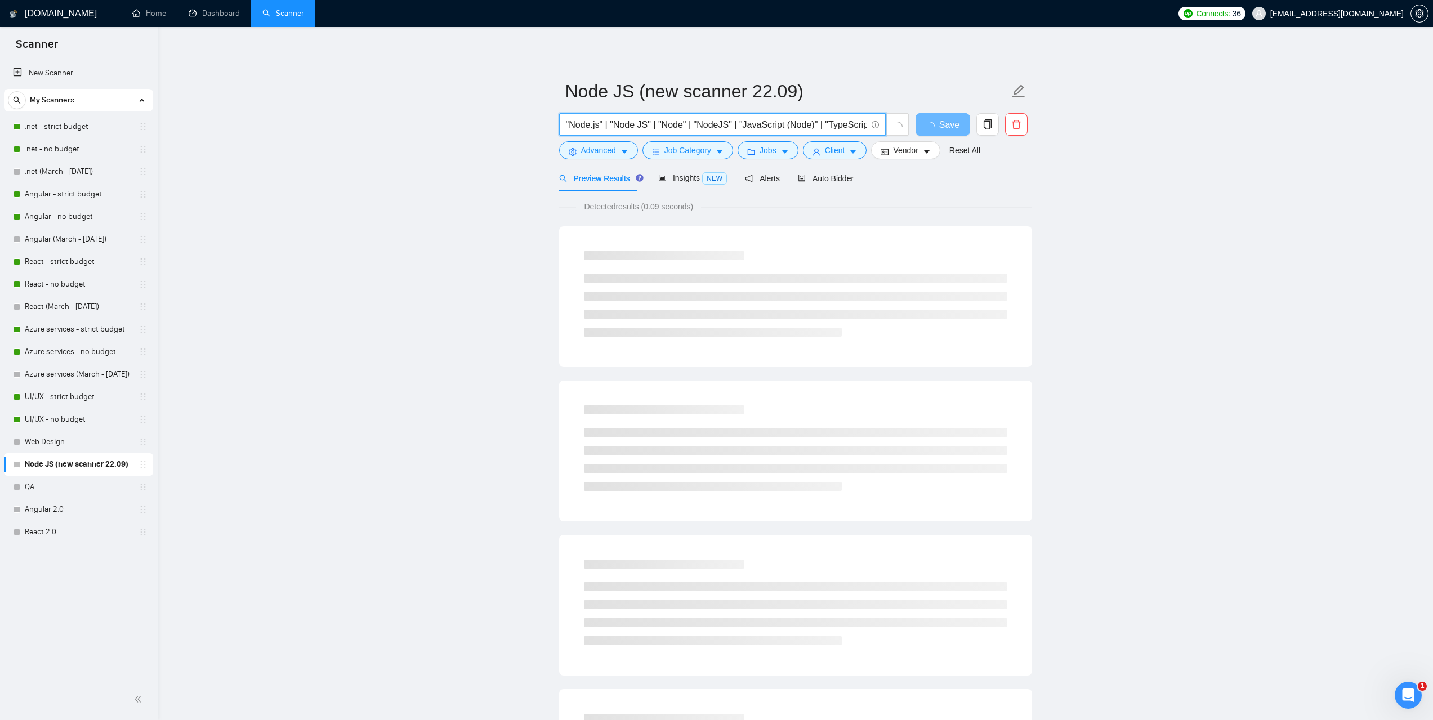
type input ""Node.js" | "Node JS" | "Node" | "NodeJS" | "JavaScript (Node)" | "TypeScript (…"
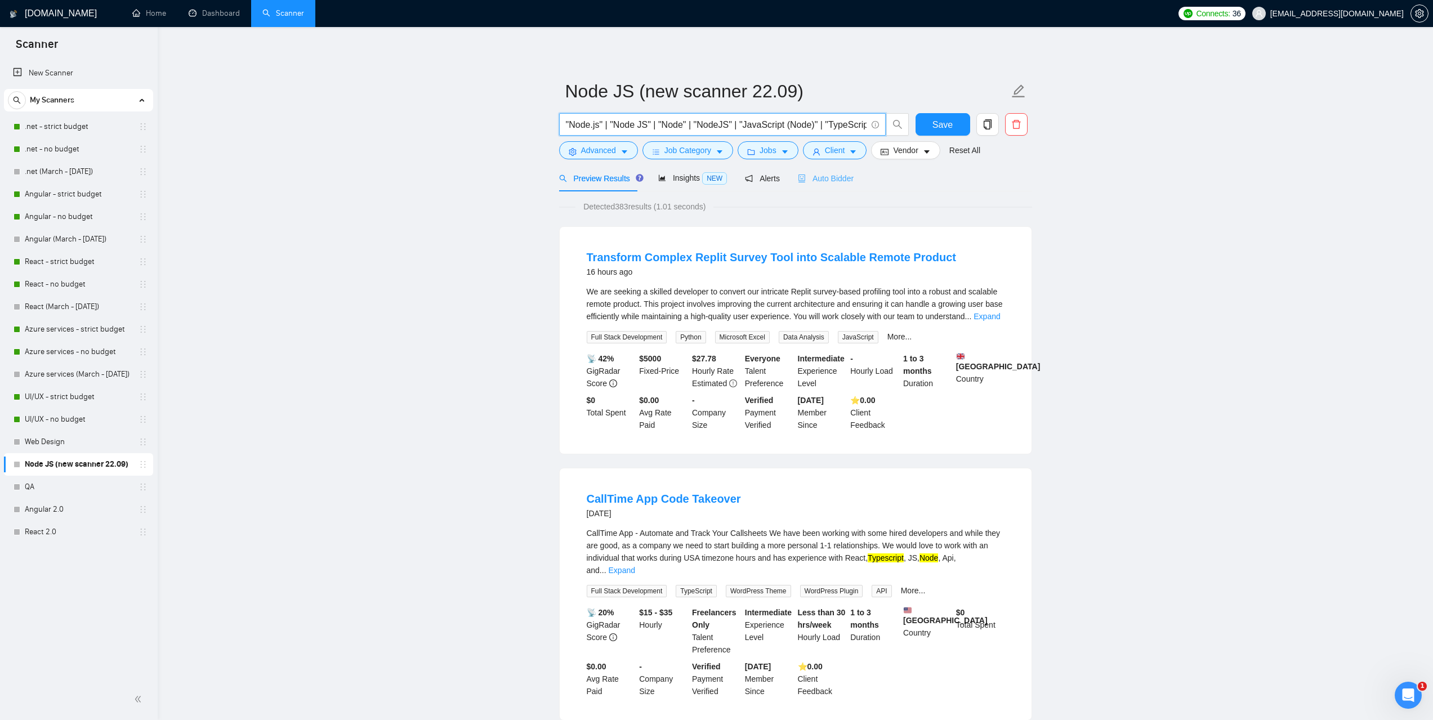
click at [820, 185] on div "Auto Bidder" at bounding box center [826, 178] width 56 height 26
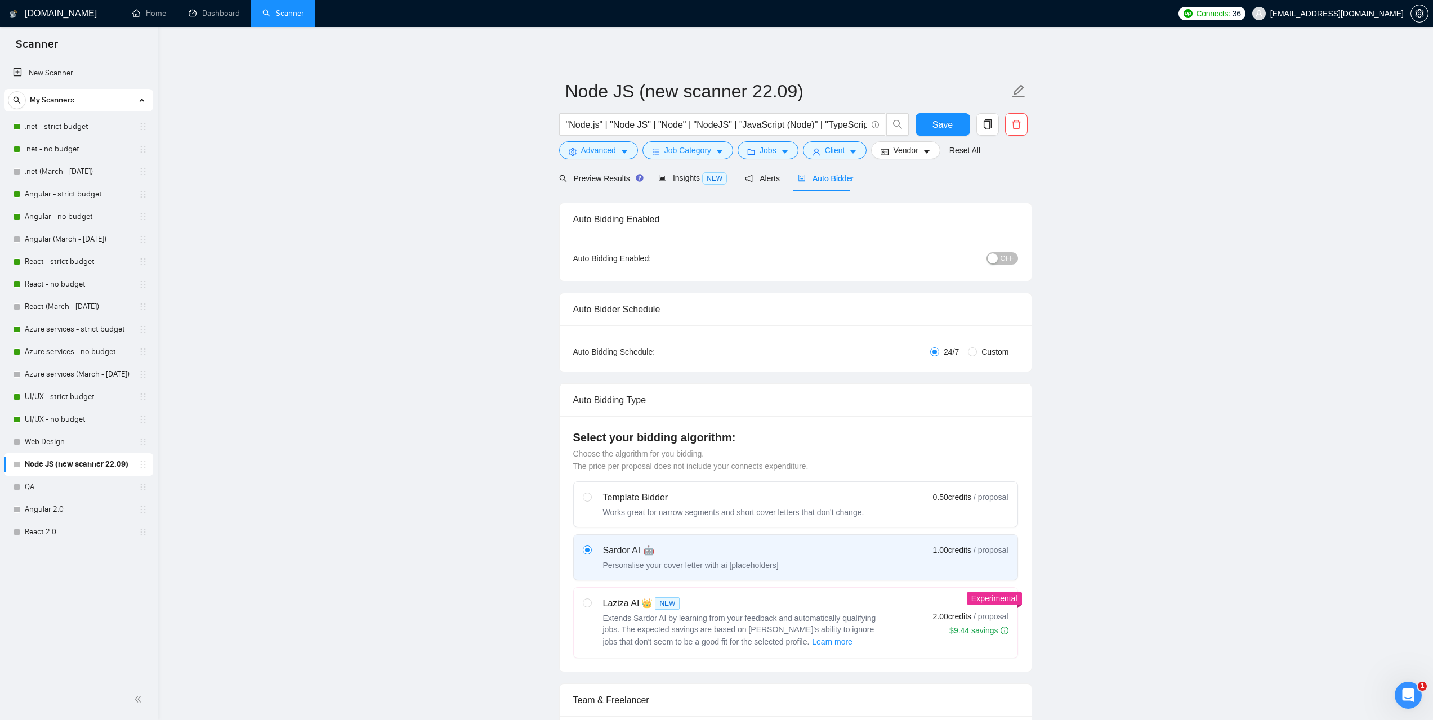
checkbox input "true"
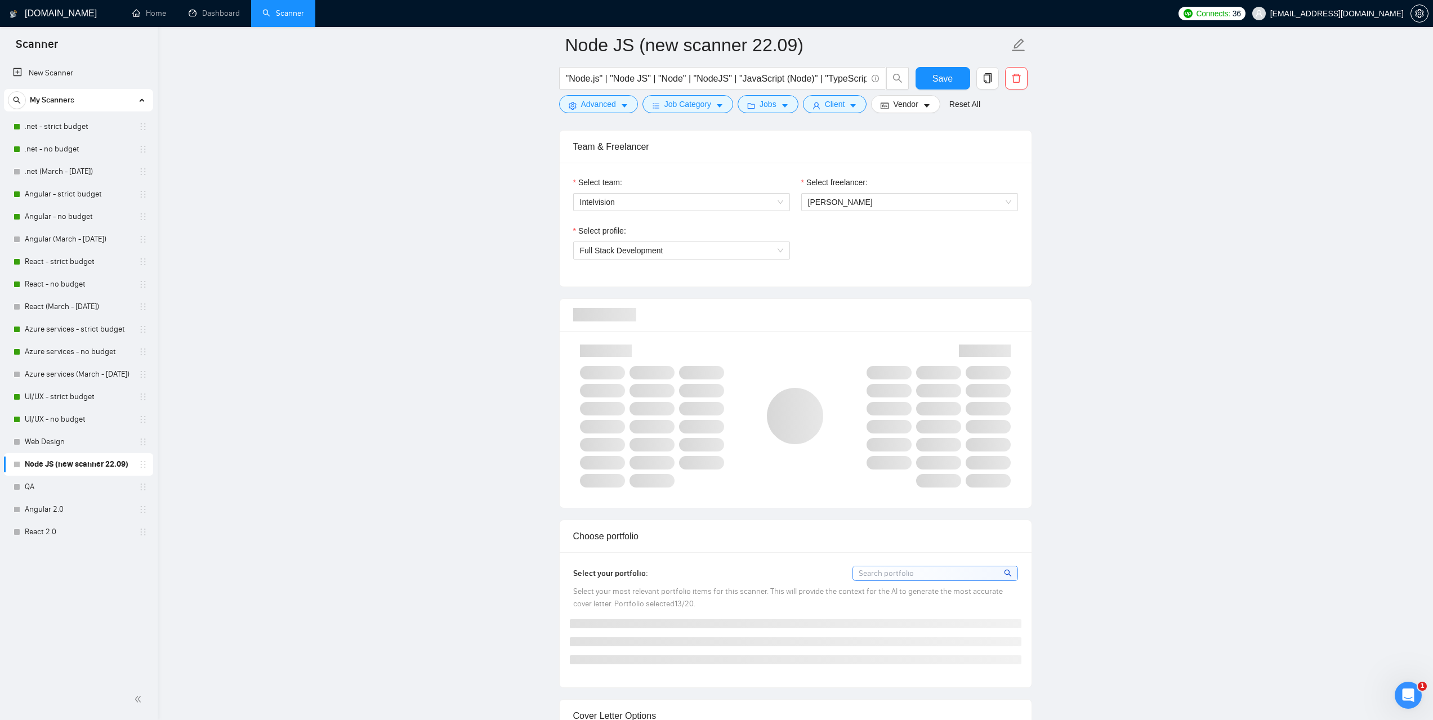
scroll to position [563, 0]
